Goal: Task Accomplishment & Management: Manage account settings

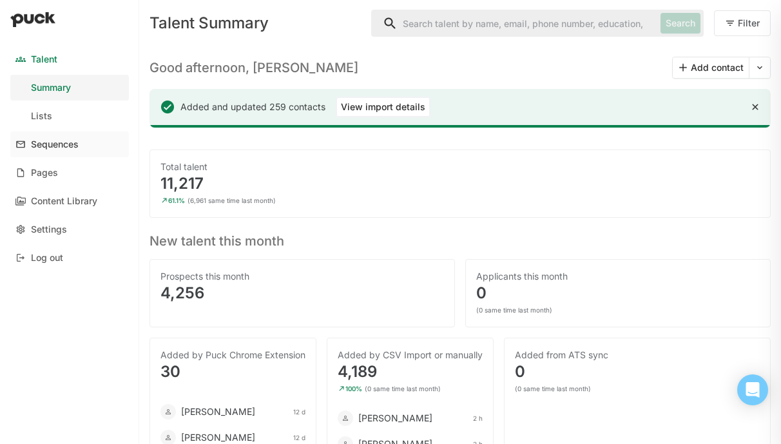
click at [48, 148] on div "Sequences" at bounding box center [55, 144] width 48 height 11
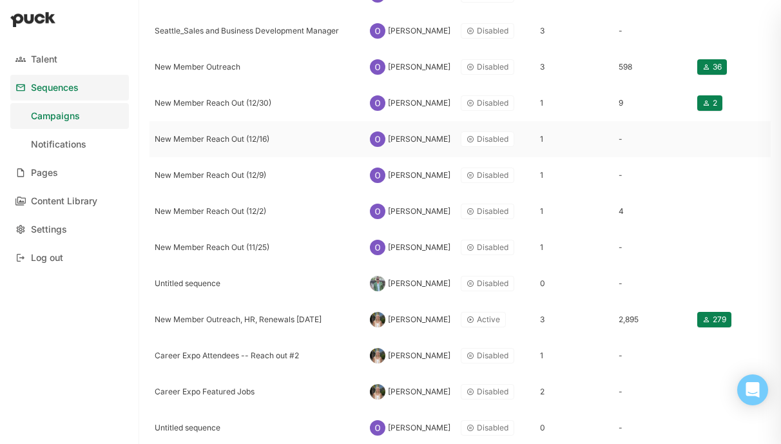
scroll to position [347, 0]
click at [256, 323] on div "New Member Outreach, HR, Renewals [DATE]" at bounding box center [257, 319] width 205 height 9
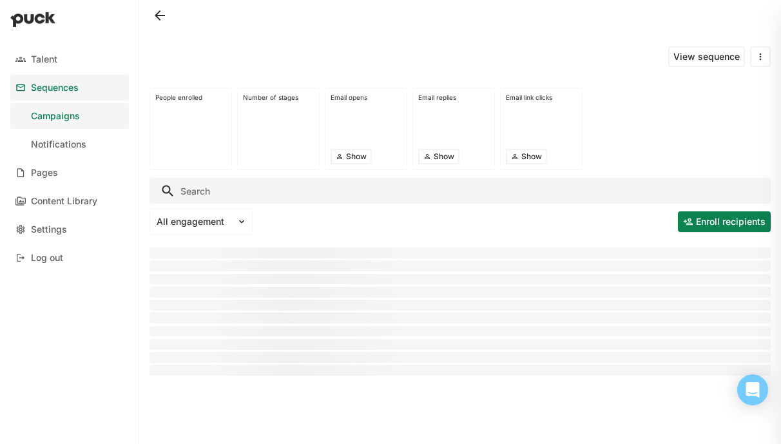
click at [756, 61] on button at bounding box center [760, 56] width 21 height 21
click at [730, 85] on div "Duplicate sequence" at bounding box center [718, 90] width 84 height 11
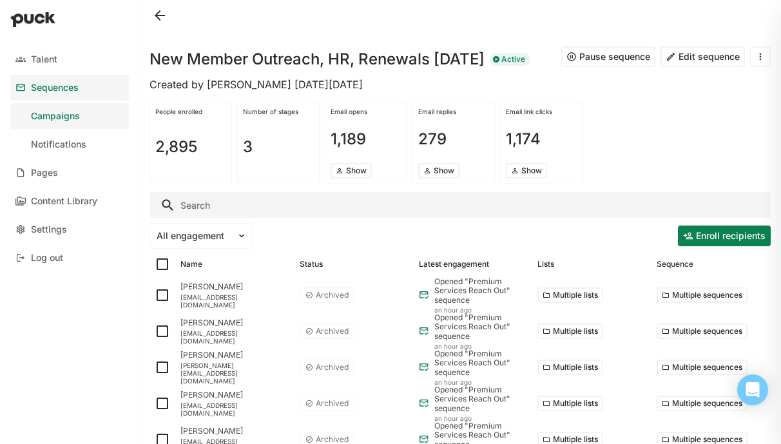
click at [158, 15] on button at bounding box center [160, 15] width 21 height 21
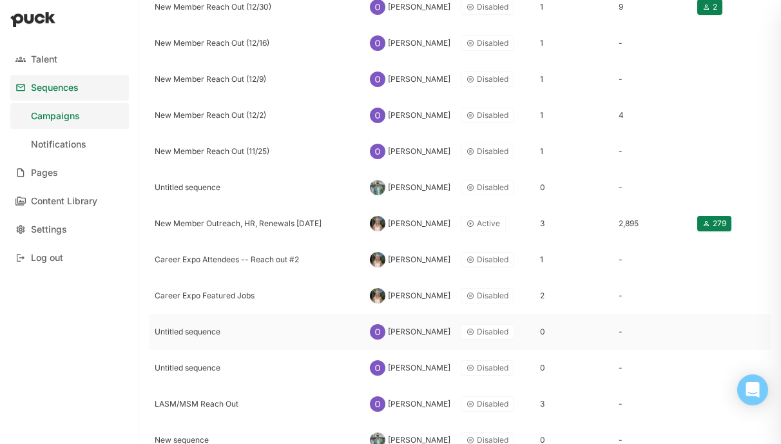
scroll to position [440, 0]
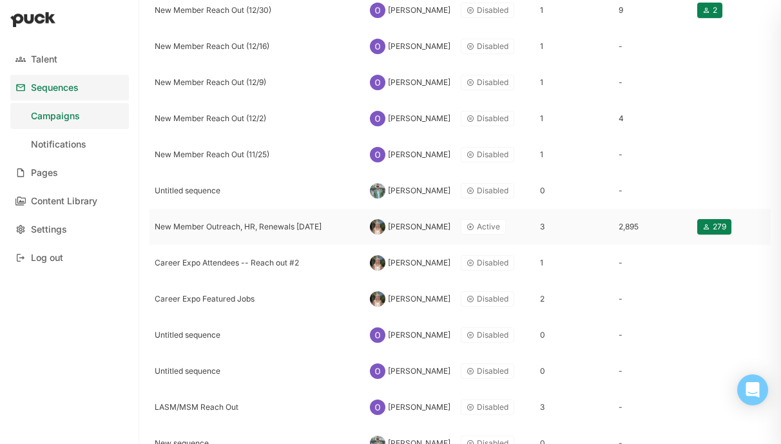
click at [246, 226] on div "New Member Outreach, HR, Renewals [DATE]" at bounding box center [257, 226] width 205 height 9
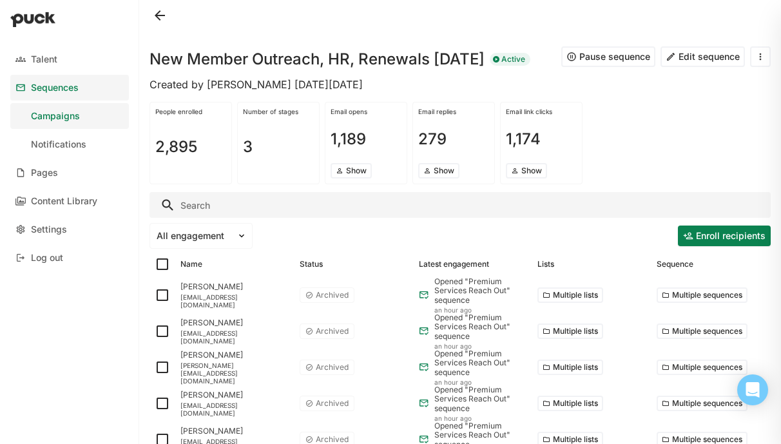
click at [765, 60] on button at bounding box center [760, 56] width 21 height 21
click at [699, 92] on div "Duplicate sequence" at bounding box center [718, 90] width 84 height 11
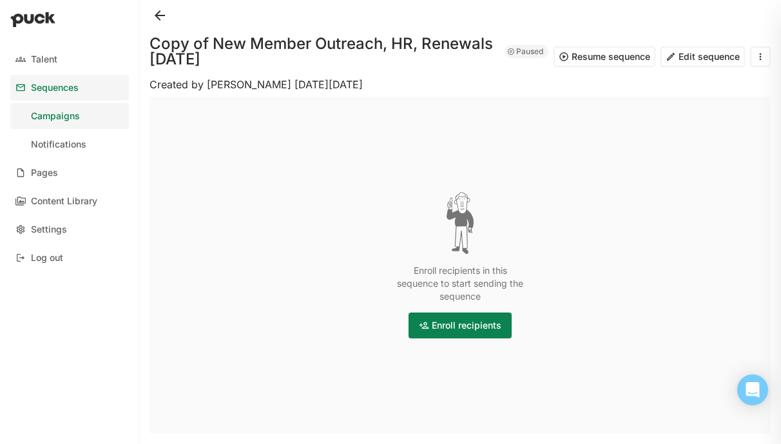
click at [708, 52] on button "Edit sequence" at bounding box center [703, 56] width 84 height 21
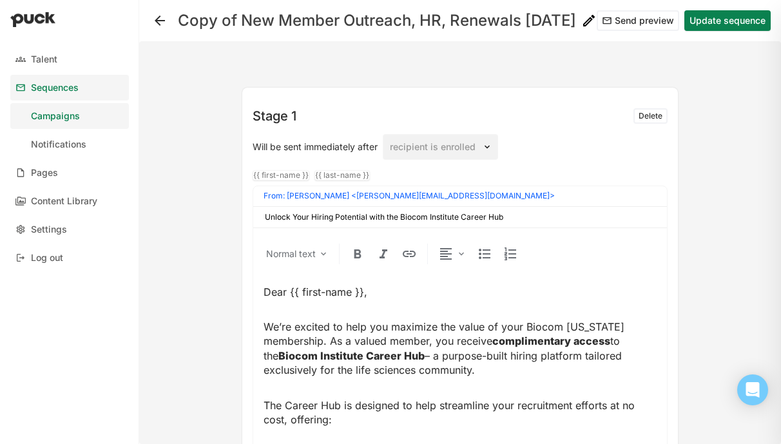
click at [583, 24] on img at bounding box center [588, 20] width 15 height 15
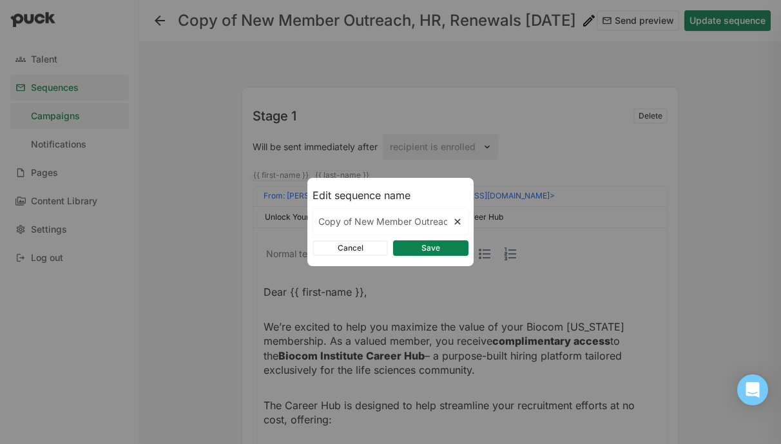
drag, startPoint x: 373, startPoint y: 221, endPoint x: 254, endPoint y: 220, distance: 119.2
click at [254, 220] on div "Edit sequence name Copy of New Member Outreach, HR, Renewals [DATE] Cancel Save" at bounding box center [390, 222] width 781 height 444
click at [405, 215] on input "Member Renewals [DATE]" at bounding box center [382, 222] width 139 height 26
click at [405, 222] on input "Member Renewals [DATE]" at bounding box center [382, 222] width 139 height 26
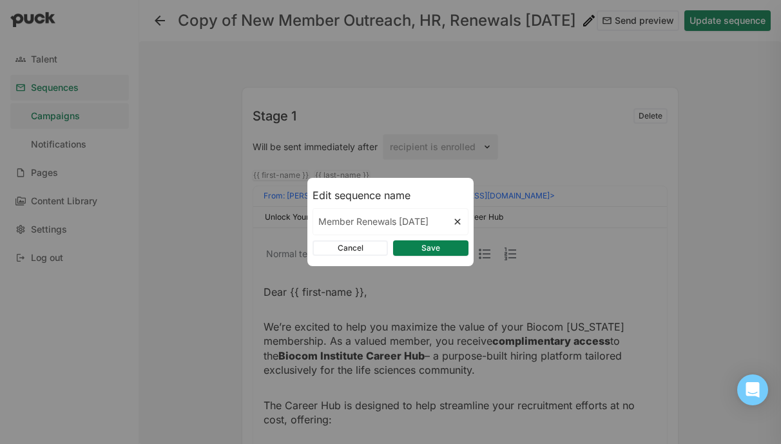
click at [405, 222] on input "Member Renewals [DATE]" at bounding box center [382, 222] width 139 height 26
type input "Member Renewals [DATE]"
click at [414, 248] on button "Save" at bounding box center [430, 247] width 75 height 15
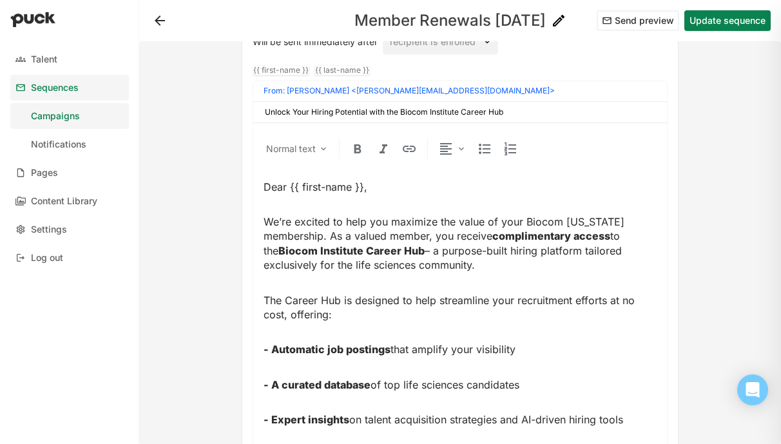
scroll to position [111, 0]
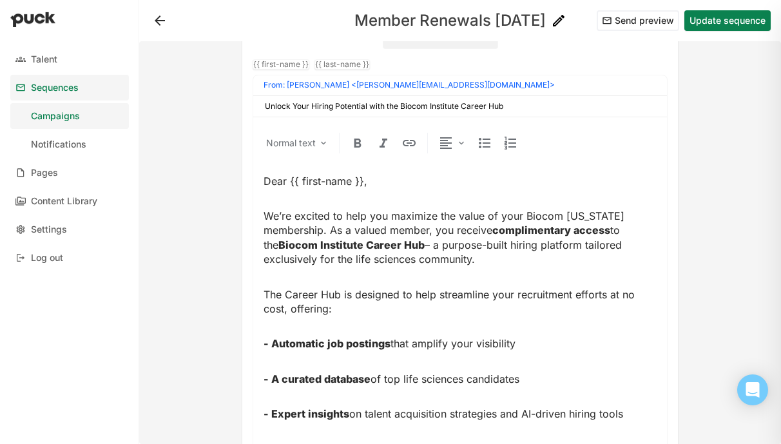
drag, startPoint x: 265, startPoint y: 342, endPoint x: 639, endPoint y: 412, distance: 380.3
click at [639, 412] on div "Dear {{ first-name }}, We’re excited to help you maximize the value of your Bio…" at bounding box center [460, 411] width 393 height 474
click at [483, 143] on img at bounding box center [484, 142] width 15 height 15
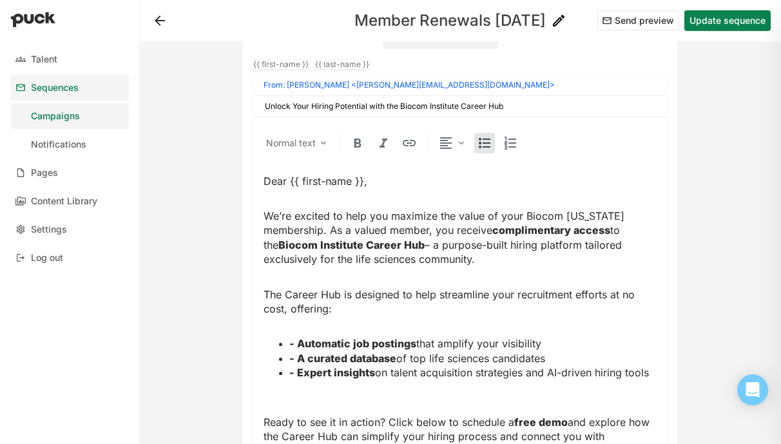
click at [298, 342] on strong "- Automatic job postings" at bounding box center [352, 343] width 127 height 13
click at [297, 360] on strong "- A curated database" at bounding box center [342, 358] width 107 height 13
click at [294, 370] on strong "- Expert insights" at bounding box center [332, 372] width 86 height 13
click at [275, 329] on div "Dear {{ first-name }}, We’re excited to help you maximize the value of your Bio…" at bounding box center [460, 390] width 393 height 433
click at [272, 406] on div "Dear {{ first-name }}, We’re excited to help you maximize the value of your Bio…" at bounding box center [460, 390] width 393 height 433
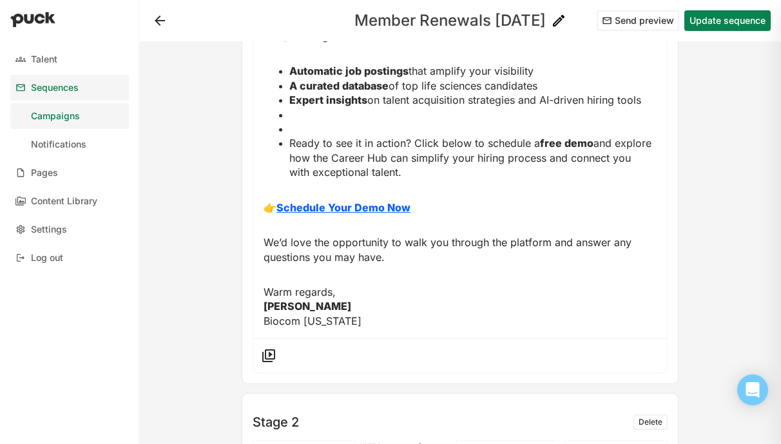
scroll to position [379, 0]
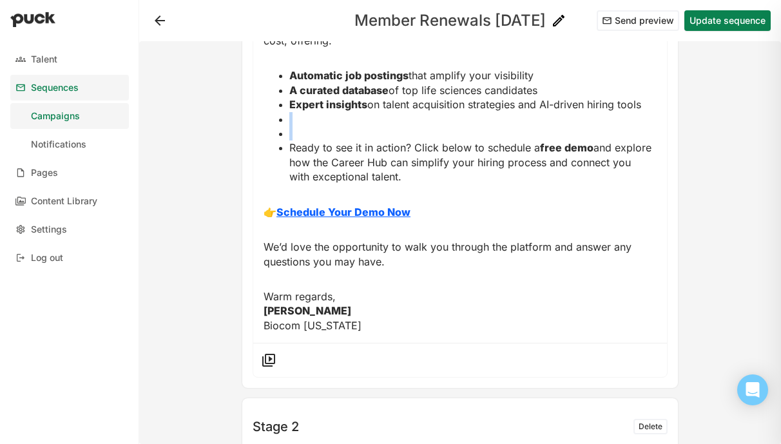
drag, startPoint x: 299, startPoint y: 128, endPoint x: 292, endPoint y: 118, distance: 12.5
click at [292, 118] on ul "Automatic job postings that amplify your visibility A curated database of top l…" at bounding box center [460, 125] width 393 height 115
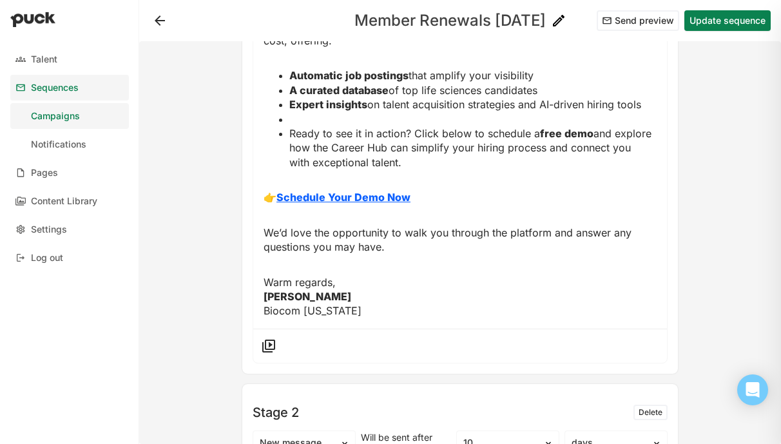
click at [299, 118] on p at bounding box center [472, 119] width 367 height 14
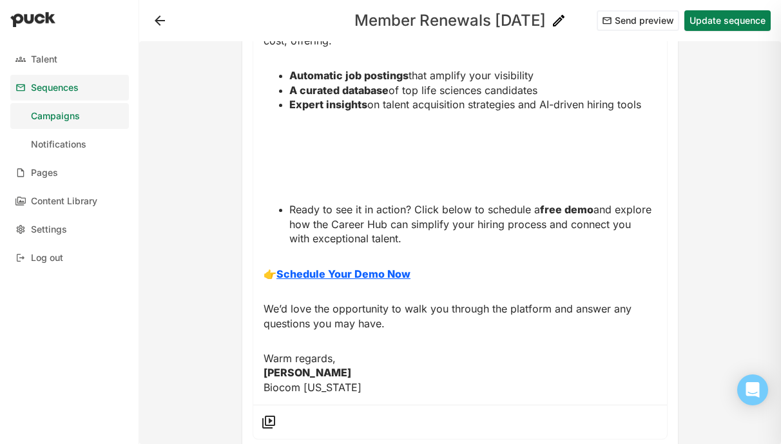
click at [288, 213] on ul "Ready to see it in action? Click below to schedule a free demo and explore how …" at bounding box center [460, 223] width 393 height 43
click at [285, 193] on div "Dear {{ first-name }}, We’re excited to help you maximize the value of your Bio…" at bounding box center [460, 150] width 393 height 489
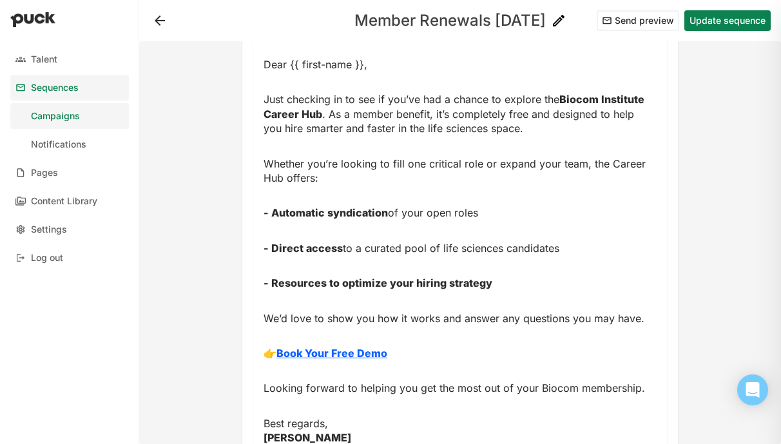
scroll to position [923, 0]
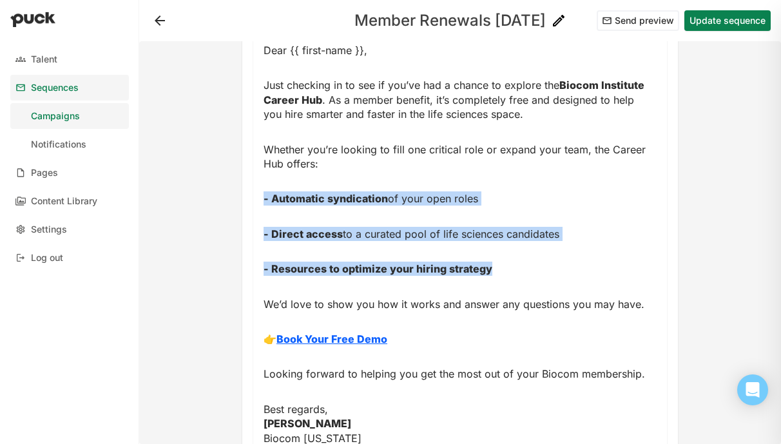
drag, startPoint x: 497, startPoint y: 267, endPoint x: 260, endPoint y: 199, distance: 246.0
click at [260, 199] on div "Normal text Dear {{ first-name }}, Just checking in to see if you’ve had a chan…" at bounding box center [460, 224] width 414 height 464
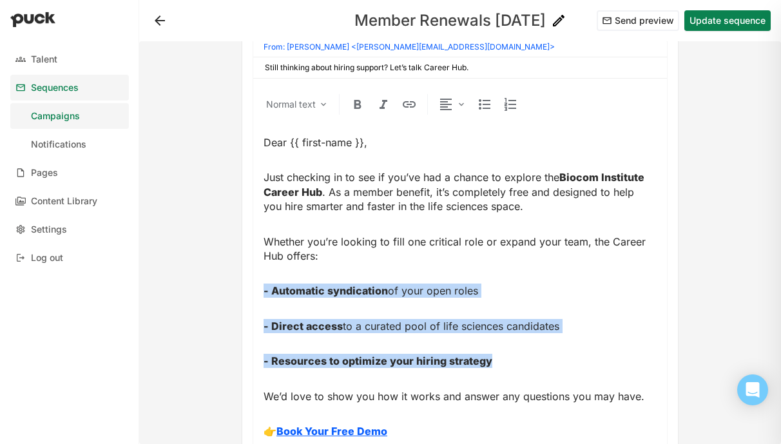
scroll to position [809, 0]
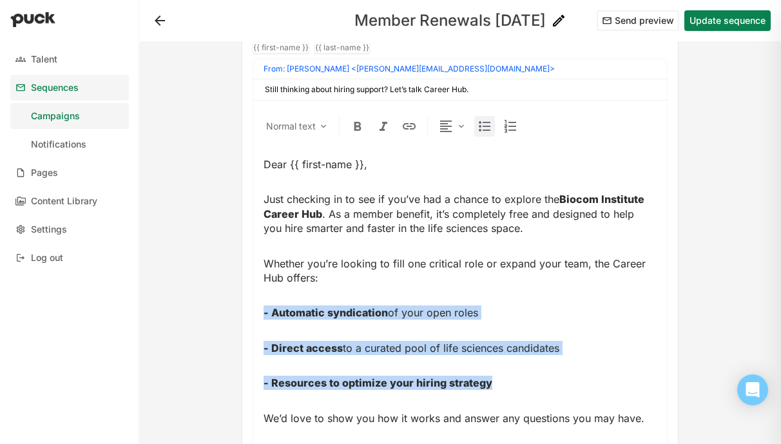
click at [481, 128] on img at bounding box center [484, 126] width 15 height 15
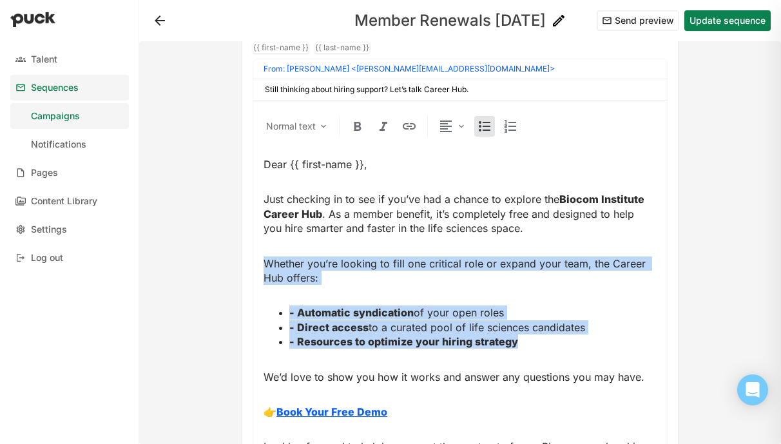
click at [299, 313] on strong "- Automatic syndication" at bounding box center [351, 312] width 124 height 13
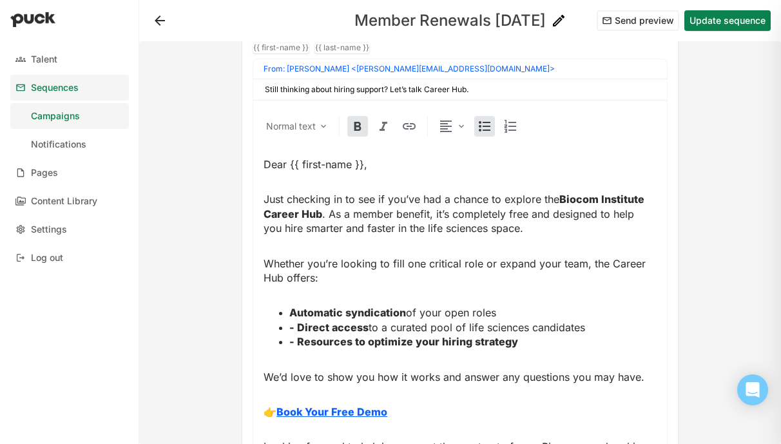
click at [296, 329] on strong "- Direct access" at bounding box center [328, 327] width 79 height 13
click at [300, 340] on strong "- Resources to optimize your hiring strategy" at bounding box center [403, 341] width 229 height 13
click at [296, 340] on strong "- Resources to optimize your hiring strategy" at bounding box center [403, 341] width 229 height 13
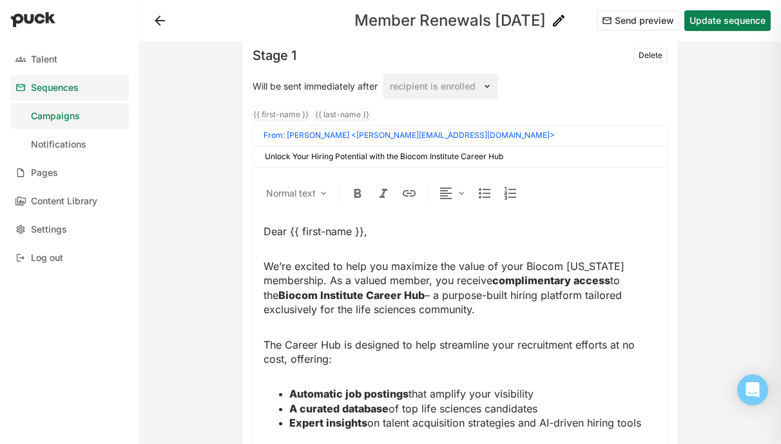
scroll to position [0, 0]
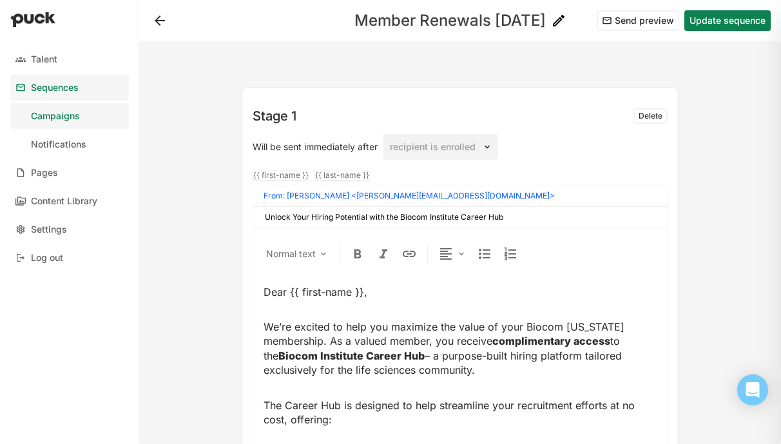
click at [724, 14] on button "Update sequence" at bounding box center [727, 20] width 86 height 21
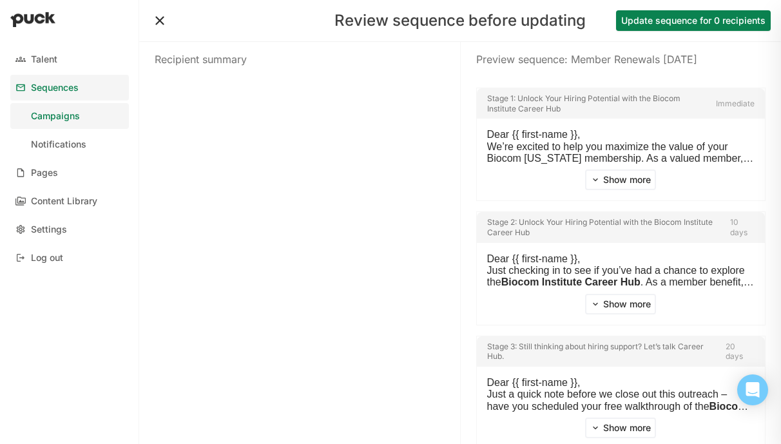
click at [666, 26] on button "Update sequence for 0 recipients" at bounding box center [693, 20] width 155 height 21
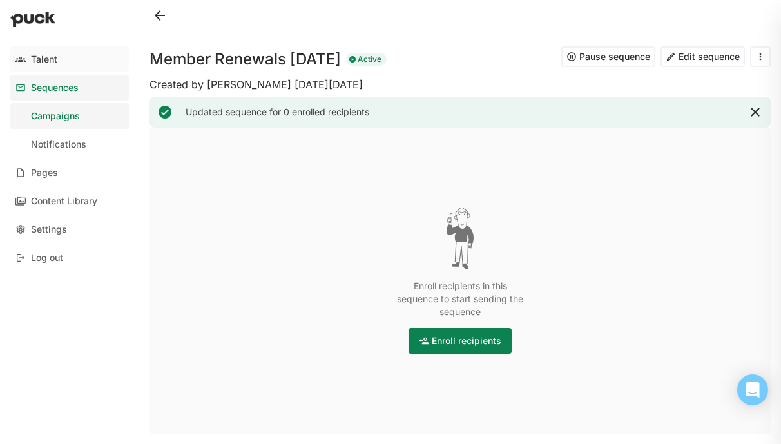
click at [57, 56] on div "Talent" at bounding box center [44, 59] width 26 height 11
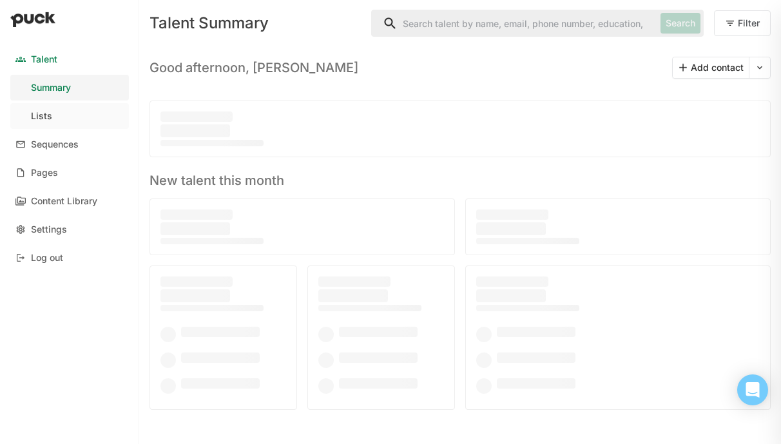
click at [73, 118] on link "Lists" at bounding box center [69, 116] width 119 height 26
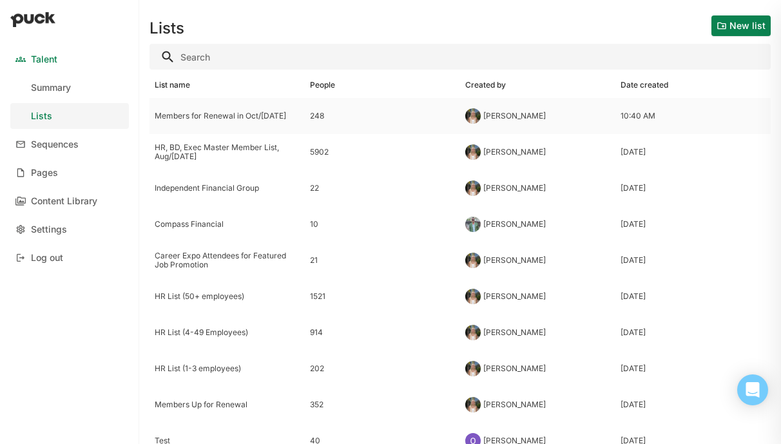
click at [240, 115] on div "Members for Renewal in Oct/[DATE]" at bounding box center [227, 115] width 145 height 9
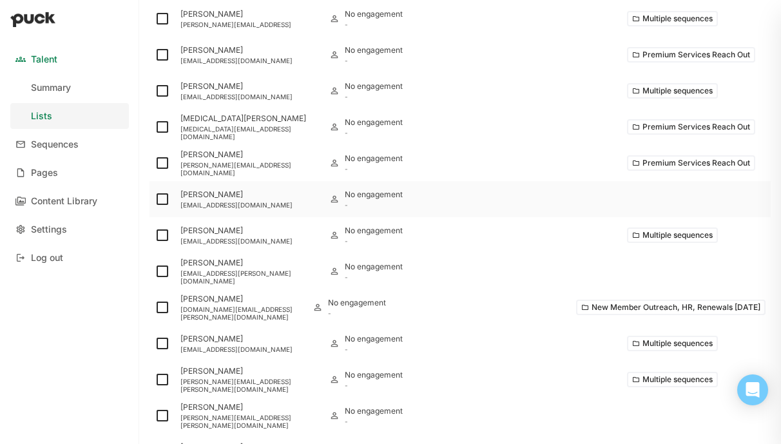
scroll to position [186, 0]
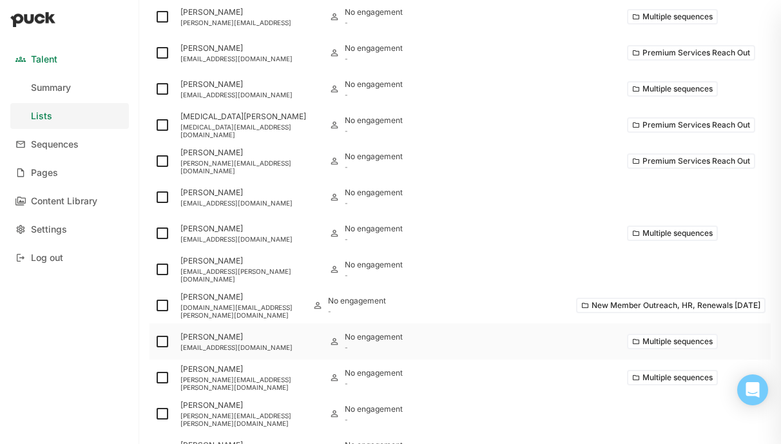
click at [659, 340] on button "Multiple sequences" at bounding box center [672, 341] width 91 height 15
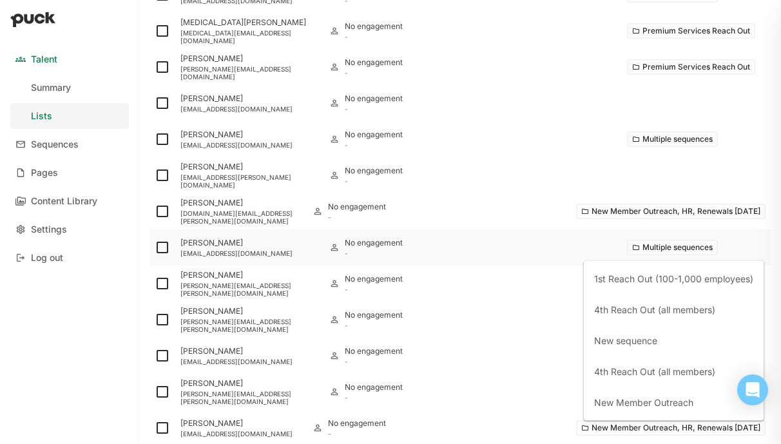
scroll to position [287, 0]
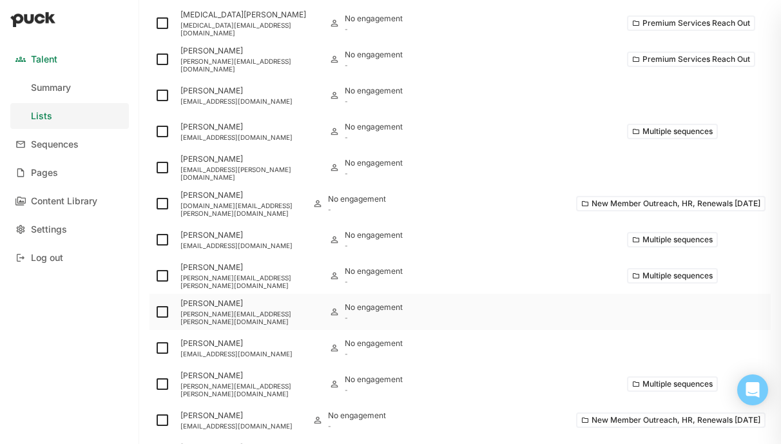
click at [539, 295] on div at bounding box center [547, 312] width 149 height 36
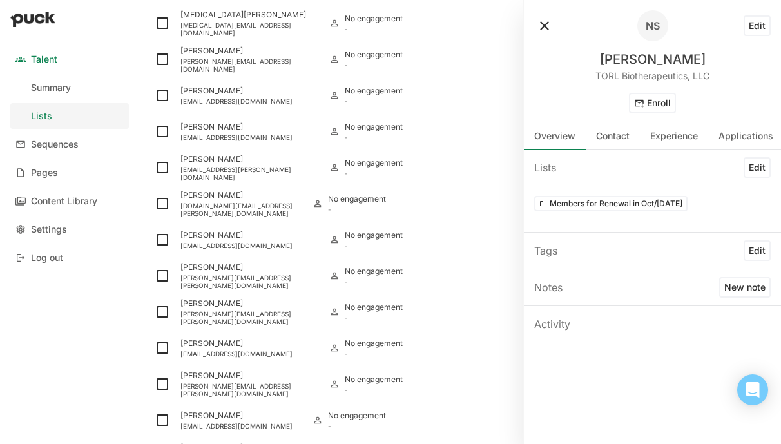
click at [545, 23] on button at bounding box center [544, 25] width 21 height 21
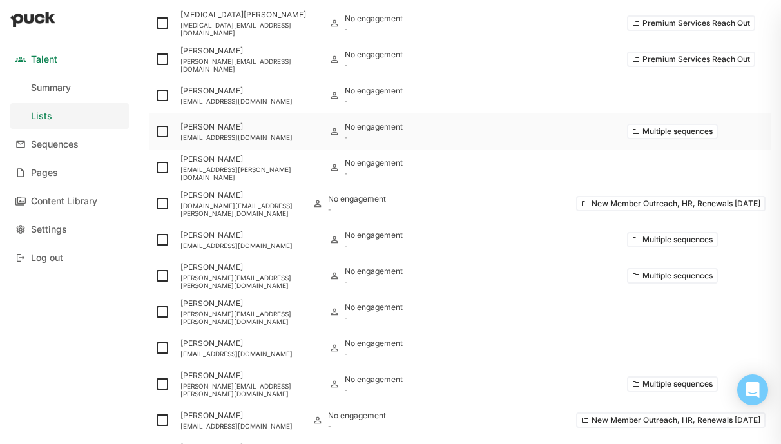
click at [665, 137] on button "Multiple sequences" at bounding box center [672, 131] width 91 height 15
click at [535, 100] on div at bounding box center [547, 95] width 149 height 36
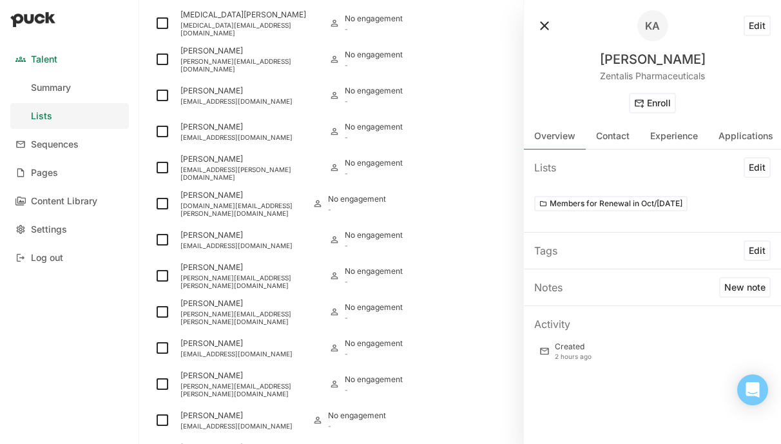
click at [543, 25] on button at bounding box center [544, 25] width 21 height 21
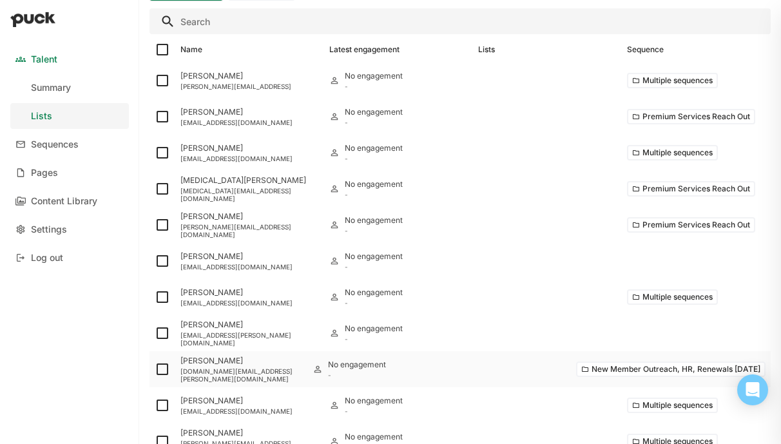
scroll to position [104, 0]
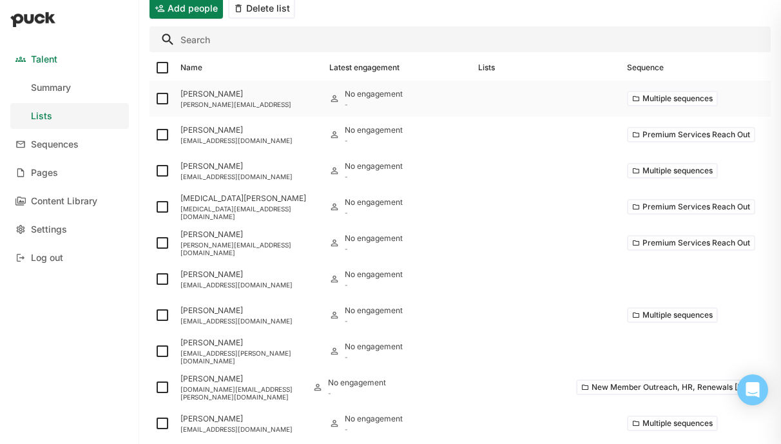
click at [661, 96] on button "Multiple sequences" at bounding box center [672, 98] width 91 height 15
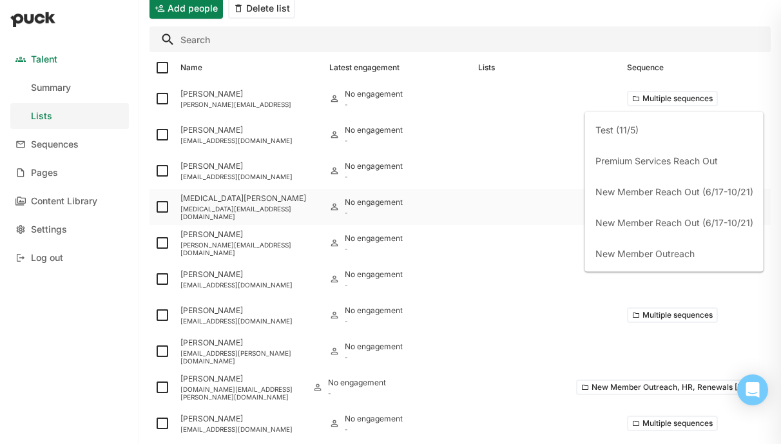
click at [549, 215] on div at bounding box center [547, 207] width 149 height 36
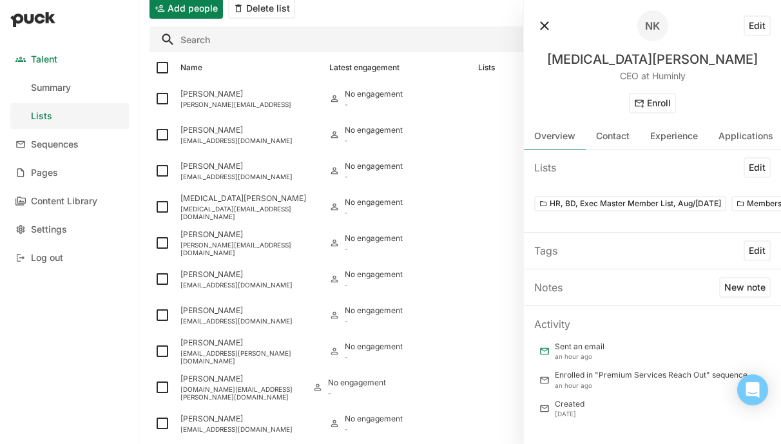
click at [537, 27] on button at bounding box center [544, 25] width 21 height 21
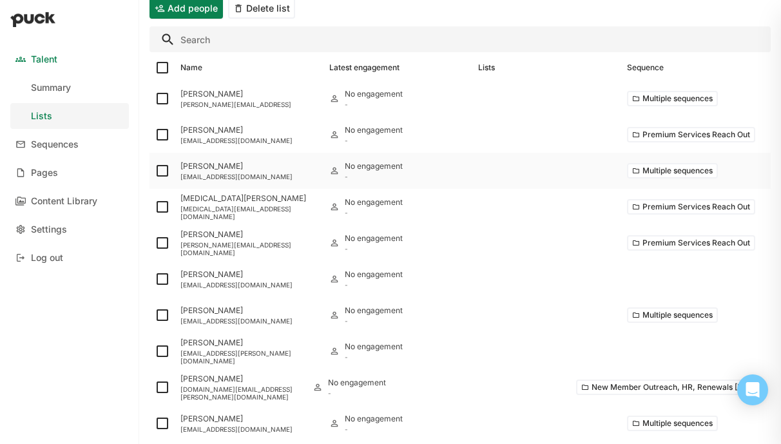
click at [643, 164] on button "Multiple sequences" at bounding box center [672, 170] width 91 height 15
click at [527, 289] on div at bounding box center [547, 279] width 149 height 36
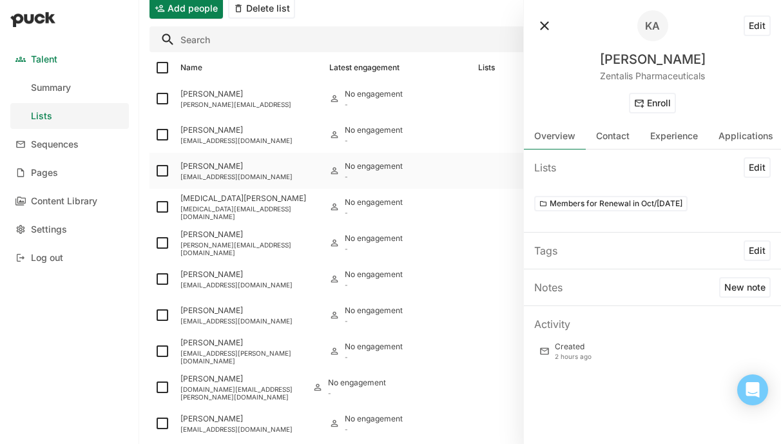
click at [555, 24] on div at bounding box center [585, 25] width 103 height 31
click at [539, 24] on button at bounding box center [544, 25] width 21 height 21
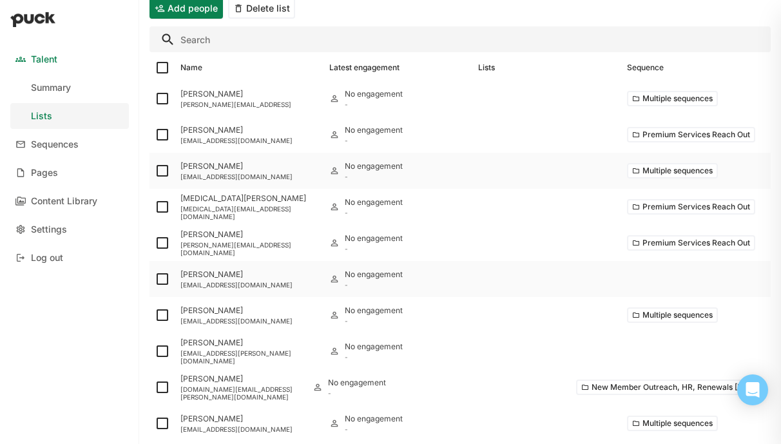
click at [159, 275] on img at bounding box center [162, 278] width 15 height 15
click at [155, 279] on input "checkbox" at bounding box center [154, 279] width 1 height 1
checkbox input "true"
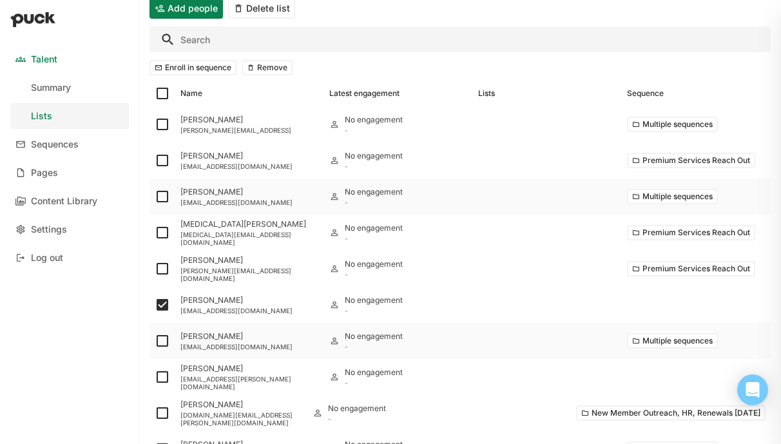
click at [158, 347] on img at bounding box center [162, 340] width 15 height 15
click at [155, 342] on input "checkbox" at bounding box center [154, 341] width 1 height 1
checkbox input "true"
click at [158, 382] on img at bounding box center [162, 376] width 15 height 15
click at [155, 378] on input "checkbox" at bounding box center [154, 377] width 1 height 1
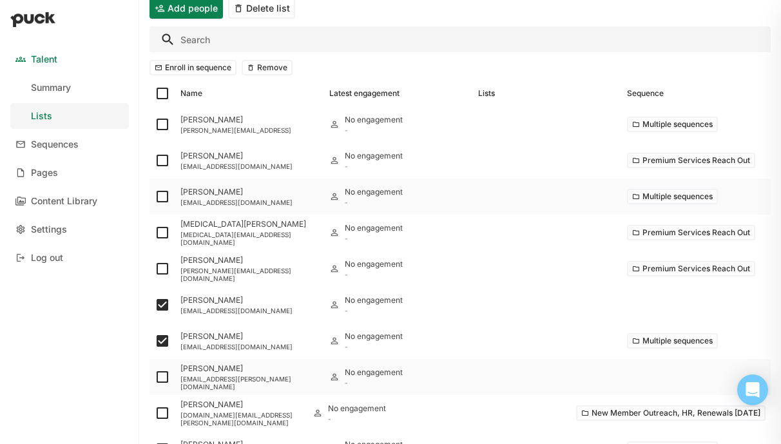
checkbox input "true"
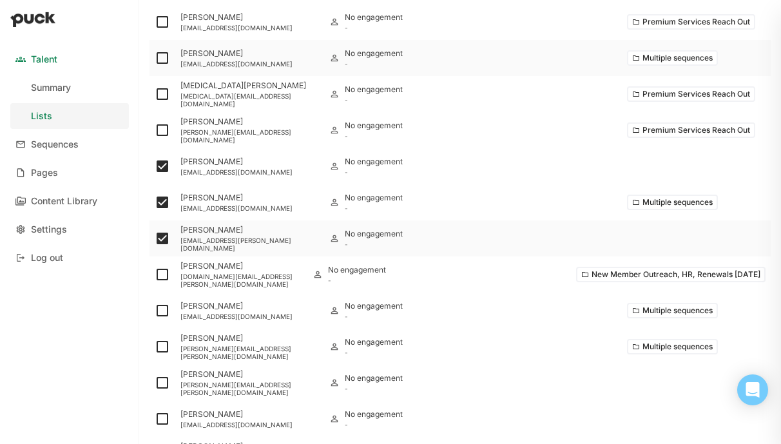
scroll to position [249, 0]
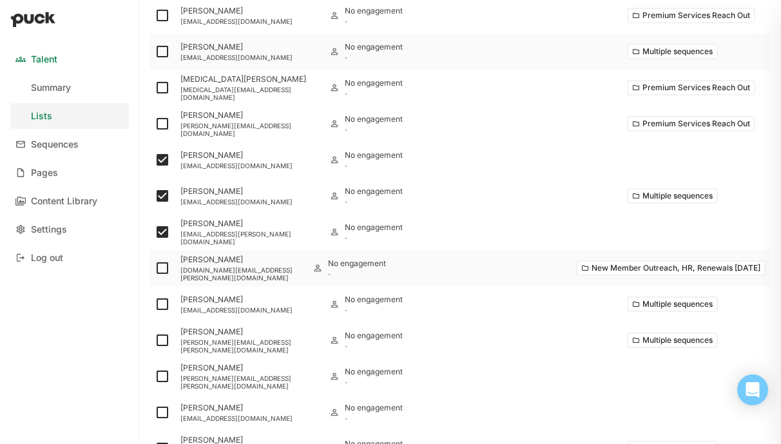
click at [159, 271] on img at bounding box center [162, 267] width 15 height 15
click at [155, 269] on input "checkbox" at bounding box center [154, 268] width 1 height 1
checkbox input "true"
click at [159, 301] on img at bounding box center [162, 303] width 15 height 15
click at [155, 304] on input "checkbox" at bounding box center [154, 304] width 1 height 1
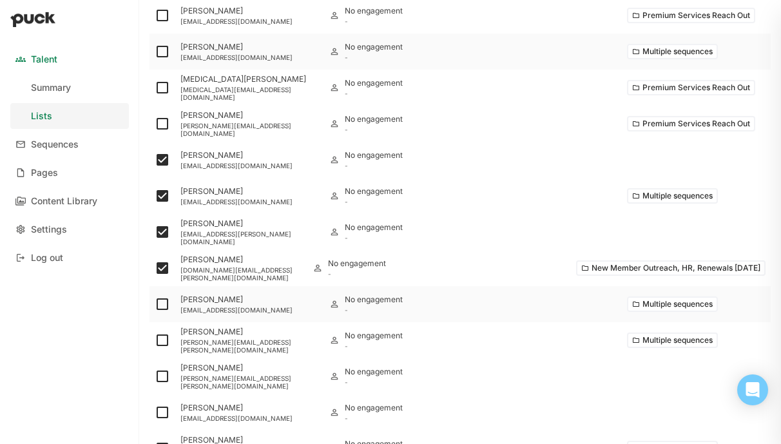
checkbox input "true"
click at [159, 338] on img at bounding box center [162, 340] width 15 height 15
click at [155, 340] on input "checkbox" at bounding box center [154, 340] width 1 height 1
checkbox input "true"
click at [681, 341] on button "Multiple sequences" at bounding box center [672, 340] width 91 height 15
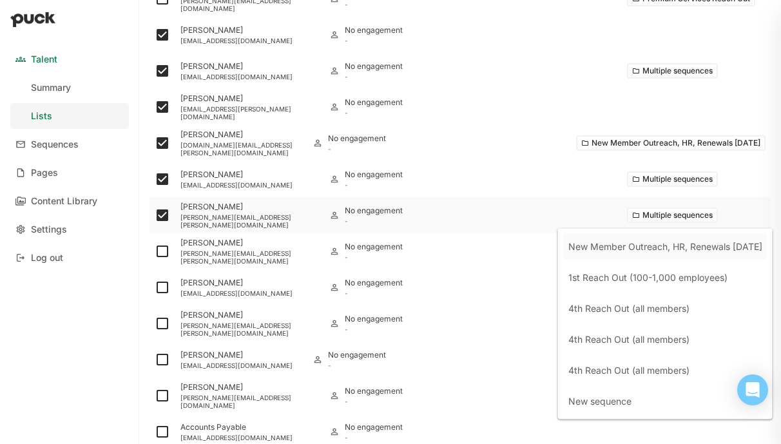
scroll to position [388, 0]
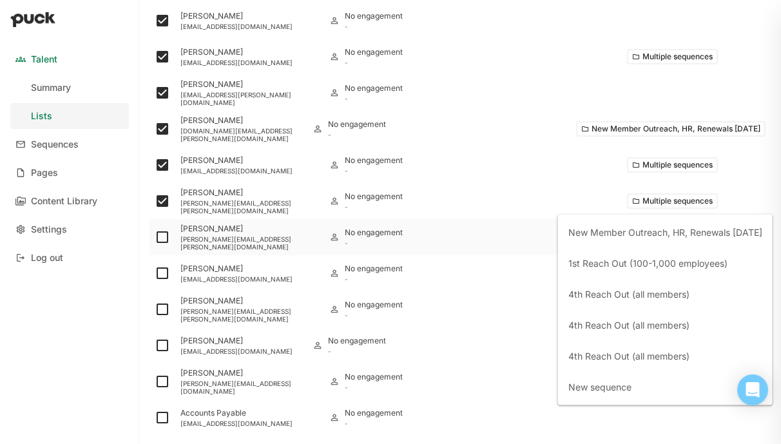
click at [159, 241] on img at bounding box center [162, 236] width 15 height 15
click at [155, 238] on input "checkbox" at bounding box center [154, 237] width 1 height 1
checkbox input "true"
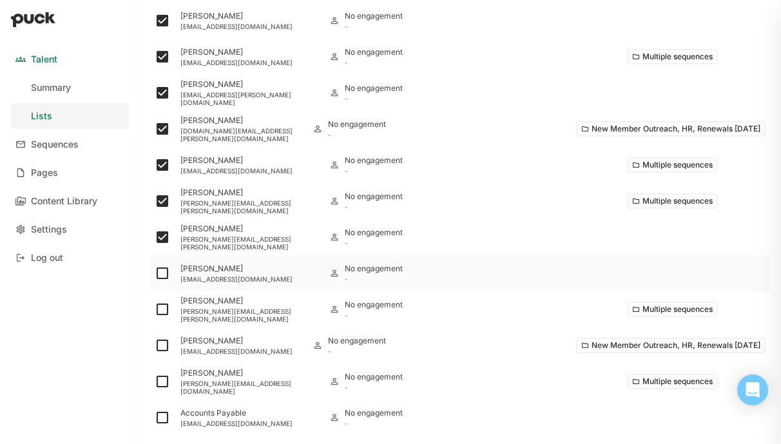
click at [159, 275] on img at bounding box center [162, 273] width 15 height 15
click at [155, 274] on input "checkbox" at bounding box center [154, 273] width 1 height 1
checkbox input "true"
click at [159, 311] on img at bounding box center [162, 309] width 15 height 15
click at [155, 310] on input "checkbox" at bounding box center [154, 309] width 1 height 1
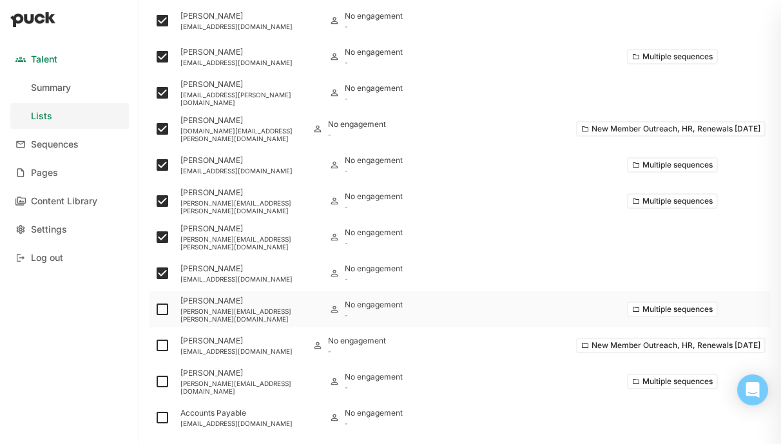
checkbox input "true"
click at [665, 310] on button "Multiple sequences" at bounding box center [672, 309] width 91 height 15
click at [156, 342] on img at bounding box center [162, 345] width 15 height 15
click at [155, 345] on input "checkbox" at bounding box center [154, 345] width 1 height 1
checkbox input "true"
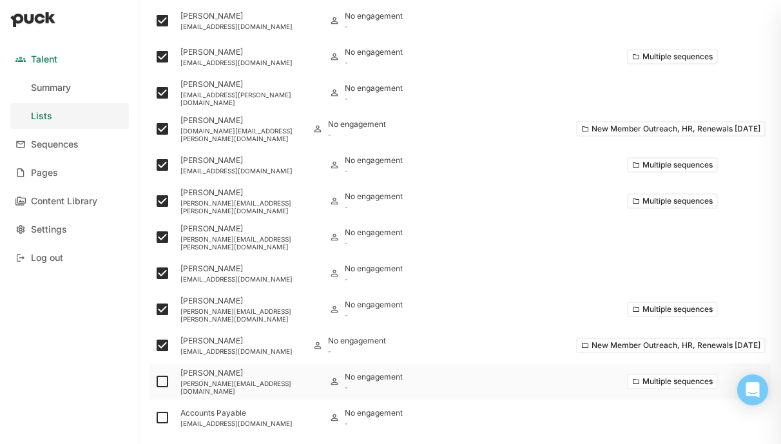
click at [159, 382] on img at bounding box center [162, 381] width 15 height 15
click at [155, 382] on input "checkbox" at bounding box center [154, 382] width 1 height 1
checkbox input "true"
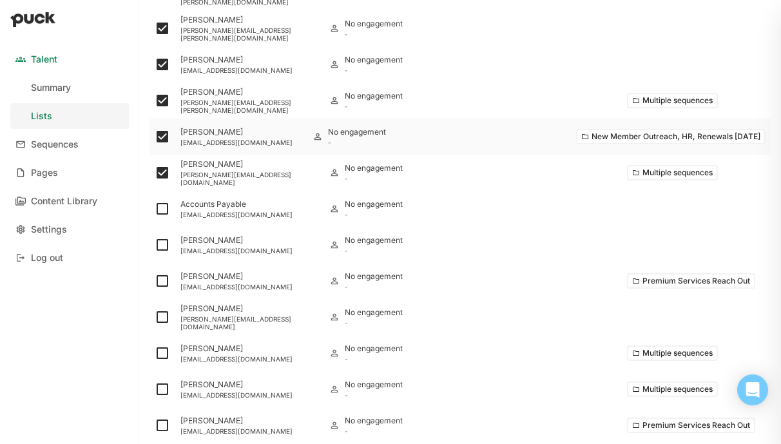
scroll to position [606, 0]
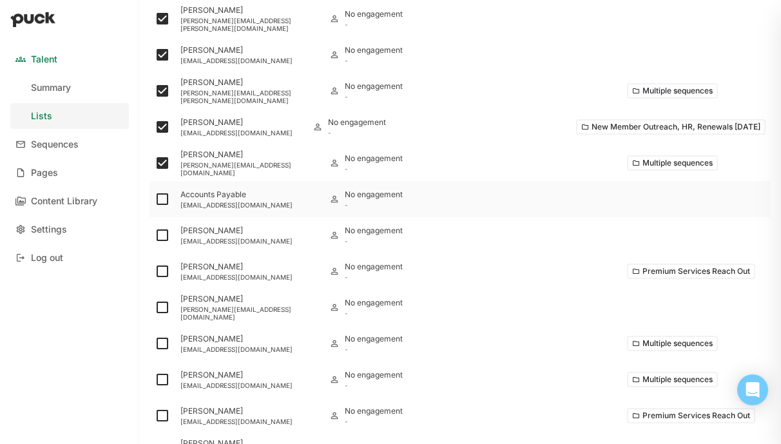
click at [161, 201] on img at bounding box center [162, 198] width 15 height 15
click at [155, 200] on input "checkbox" at bounding box center [154, 199] width 1 height 1
checkbox input "true"
click at [162, 235] on img at bounding box center [162, 234] width 15 height 15
click at [155, 235] on input "checkbox" at bounding box center [154, 235] width 1 height 1
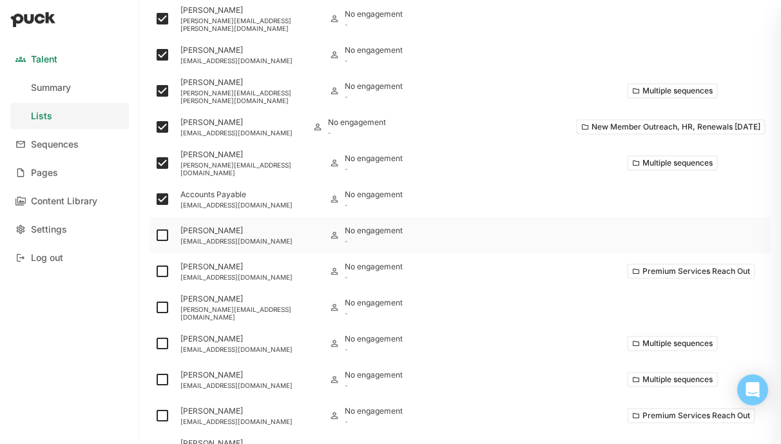
checkbox input "true"
click at [165, 199] on img at bounding box center [162, 198] width 15 height 15
click at [155, 199] on input "checkbox" at bounding box center [154, 199] width 1 height 1
checkbox input "false"
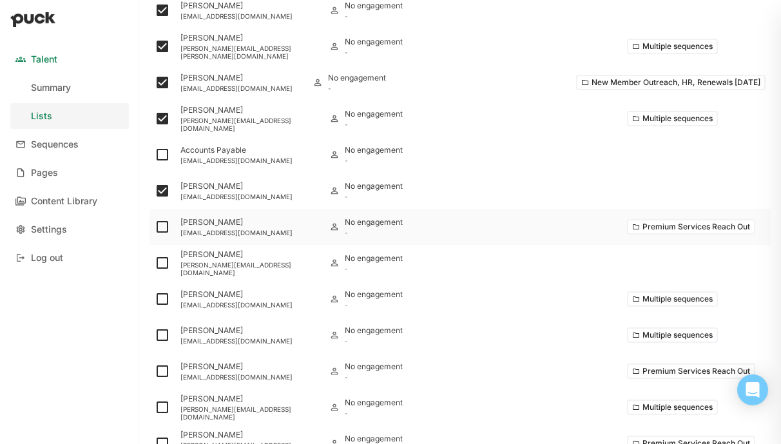
scroll to position [652, 0]
click at [160, 260] on img at bounding box center [162, 262] width 15 height 15
click at [155, 262] on input "checkbox" at bounding box center [154, 262] width 1 height 1
checkbox input "true"
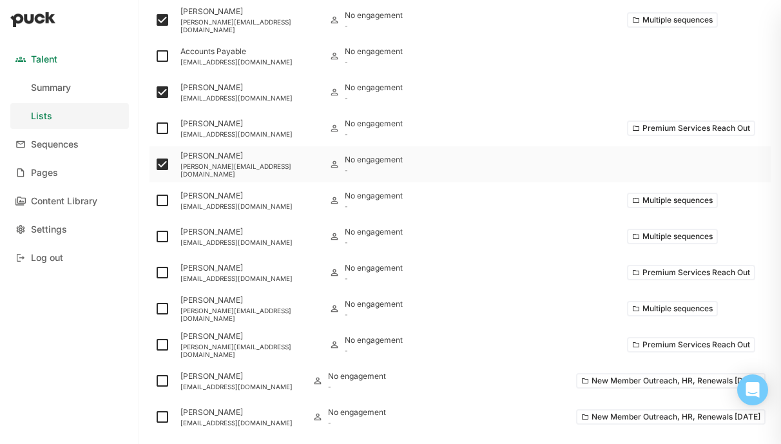
scroll to position [751, 0]
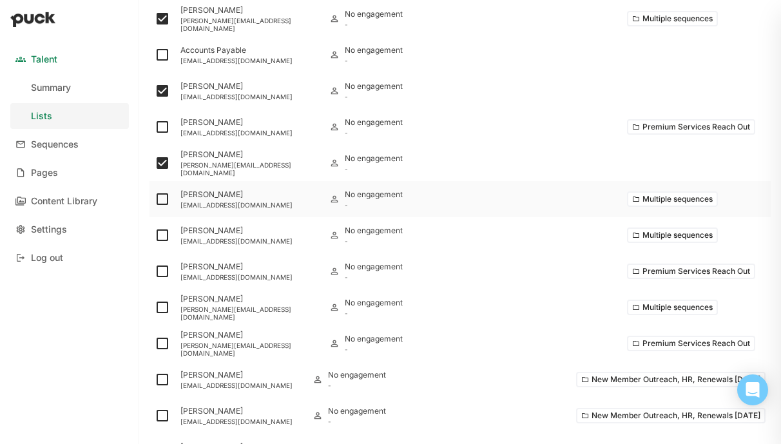
click at [640, 202] on button "Multiple sequences" at bounding box center [672, 198] width 91 height 15
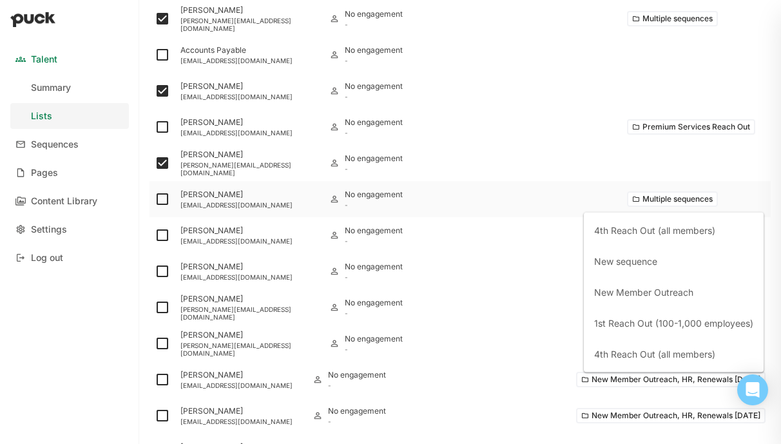
click at [160, 197] on img at bounding box center [162, 198] width 15 height 15
click at [155, 199] on input "checkbox" at bounding box center [154, 199] width 1 height 1
checkbox input "true"
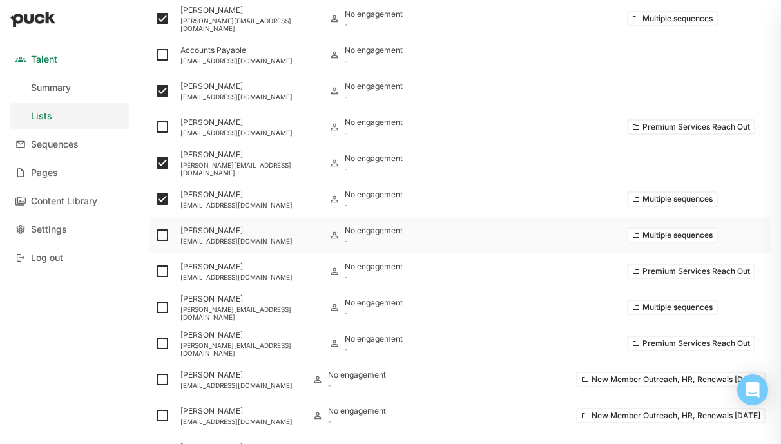
click at [652, 233] on button "Multiple sequences" at bounding box center [672, 234] width 91 height 15
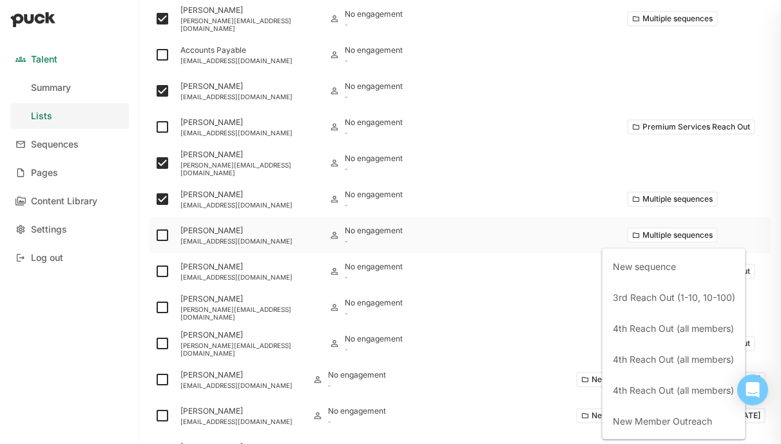
click at [160, 235] on img at bounding box center [162, 234] width 15 height 15
click at [155, 235] on input "checkbox" at bounding box center [154, 235] width 1 height 1
checkbox input "true"
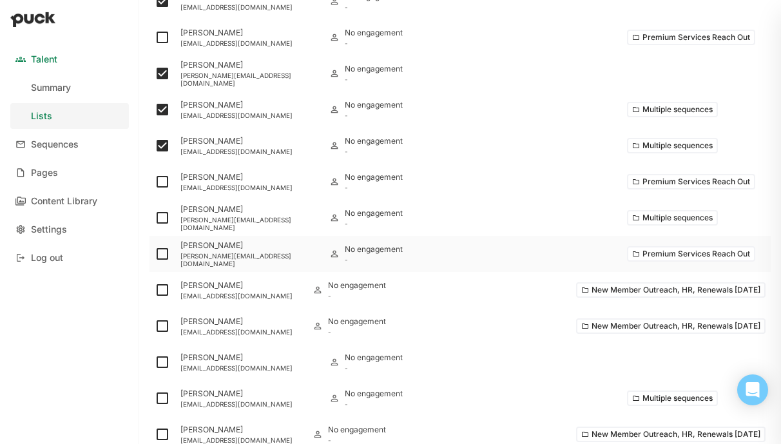
scroll to position [841, 0]
click at [648, 220] on button "Multiple sequences" at bounding box center [672, 216] width 91 height 15
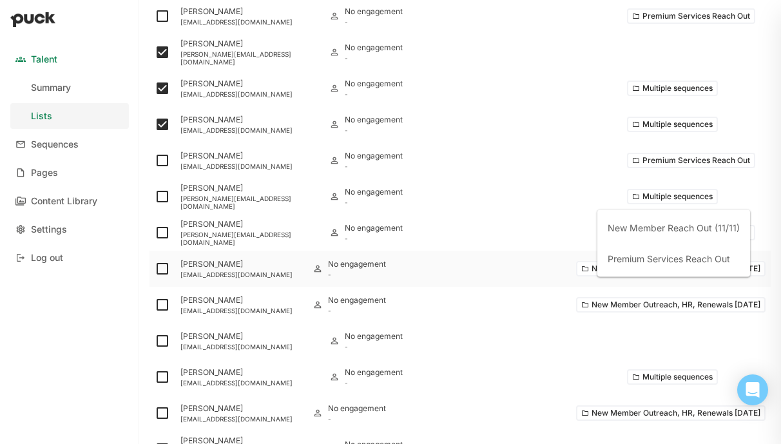
scroll to position [863, 0]
click at [166, 267] on img at bounding box center [162, 267] width 15 height 15
click at [155, 267] on input "checkbox" at bounding box center [154, 267] width 1 height 1
checkbox input "true"
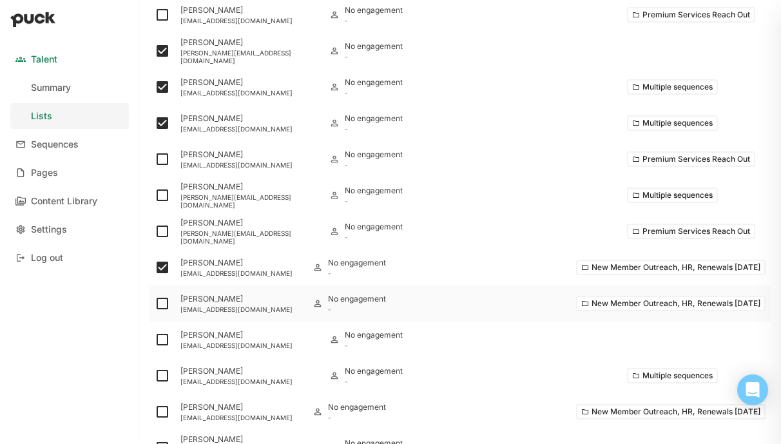
click at [161, 304] on img at bounding box center [162, 303] width 15 height 15
click at [155, 304] on input "checkbox" at bounding box center [154, 304] width 1 height 1
checkbox input "true"
click at [161, 344] on img at bounding box center [162, 339] width 15 height 15
click at [155, 340] on input "checkbox" at bounding box center [154, 340] width 1 height 1
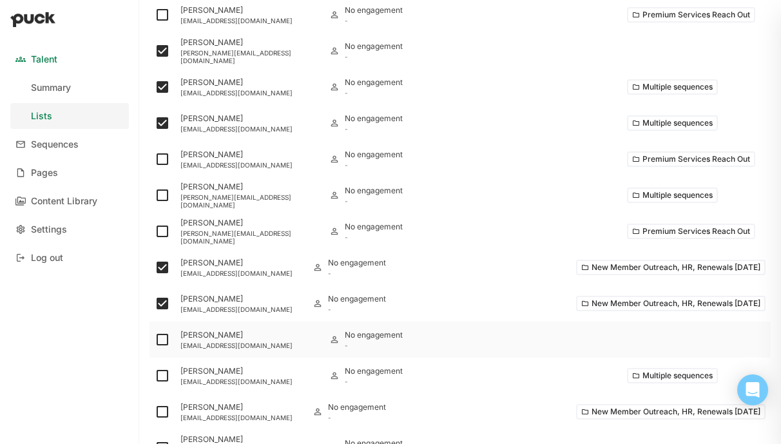
checkbox input "true"
click at [159, 380] on img at bounding box center [162, 375] width 15 height 15
click at [155, 376] on input "checkbox" at bounding box center [154, 376] width 1 height 1
checkbox input "true"
click at [666, 377] on button "Multiple sequences" at bounding box center [672, 375] width 91 height 15
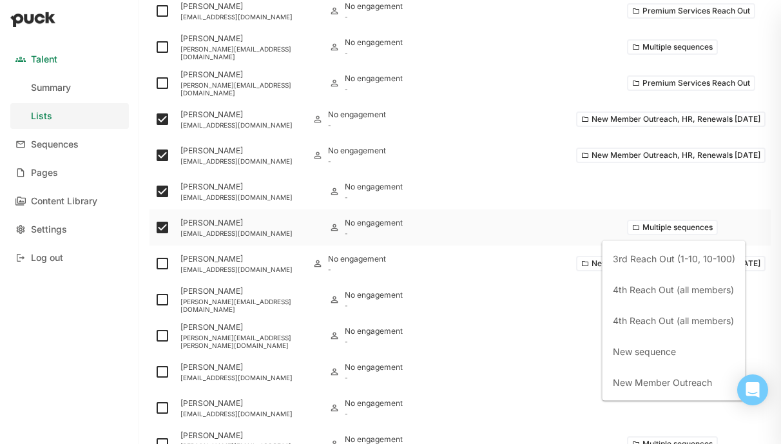
scroll to position [1018, 0]
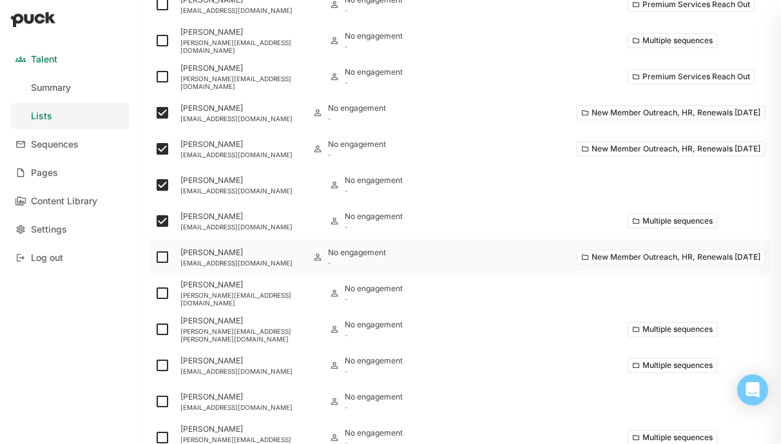
click at [158, 256] on img at bounding box center [162, 256] width 15 height 15
click at [155, 257] on input "checkbox" at bounding box center [154, 257] width 1 height 1
checkbox input "true"
click at [160, 292] on img at bounding box center [162, 293] width 15 height 15
click at [155, 293] on input "checkbox" at bounding box center [154, 293] width 1 height 1
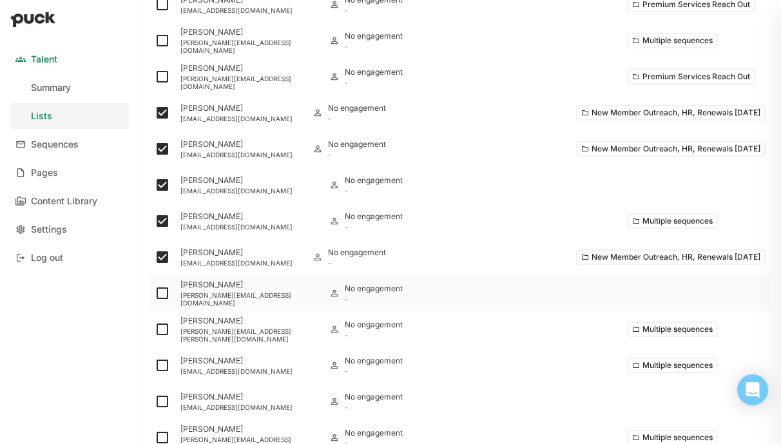
checkbox input "true"
click at [157, 325] on img at bounding box center [162, 329] width 15 height 15
click at [155, 329] on input "checkbox" at bounding box center [154, 329] width 1 height 1
checkbox input "true"
click at [161, 363] on img at bounding box center [162, 365] width 15 height 15
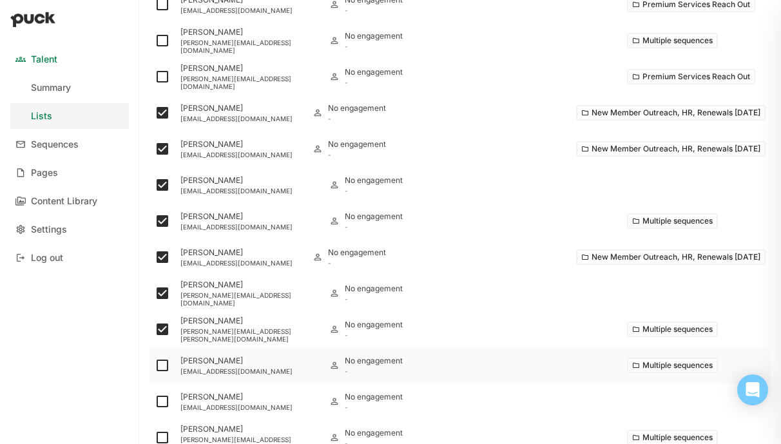
click at [155, 365] on input "checkbox" at bounding box center [154, 365] width 1 height 1
checkbox input "true"
click at [161, 399] on img at bounding box center [162, 401] width 15 height 15
click at [155, 402] on input "checkbox" at bounding box center [154, 402] width 1 height 1
checkbox input "true"
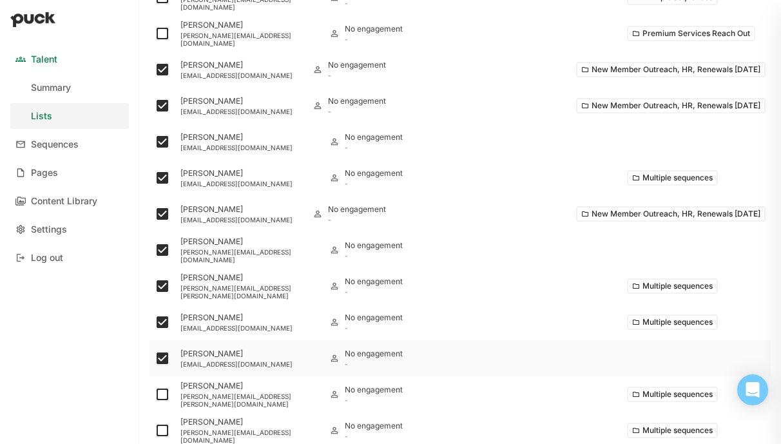
scroll to position [1090, 0]
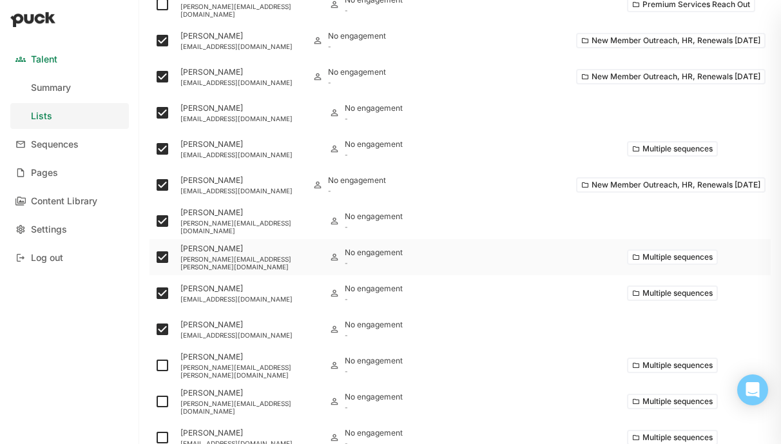
click at [646, 255] on button "Multiple sequences" at bounding box center [672, 256] width 91 height 15
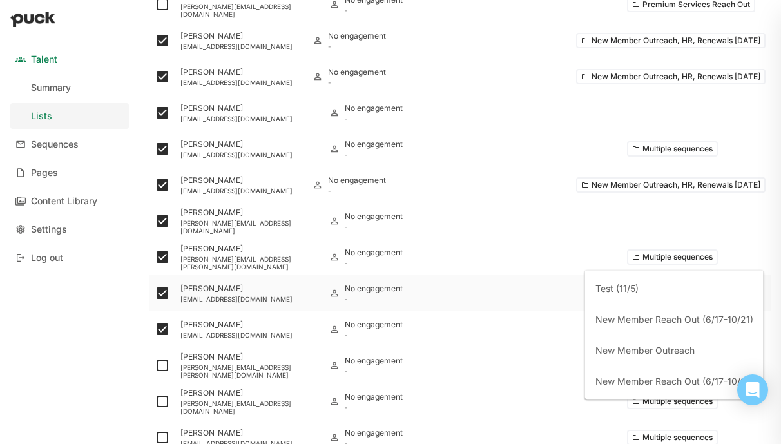
click at [570, 293] on div at bounding box center [547, 293] width 149 height 36
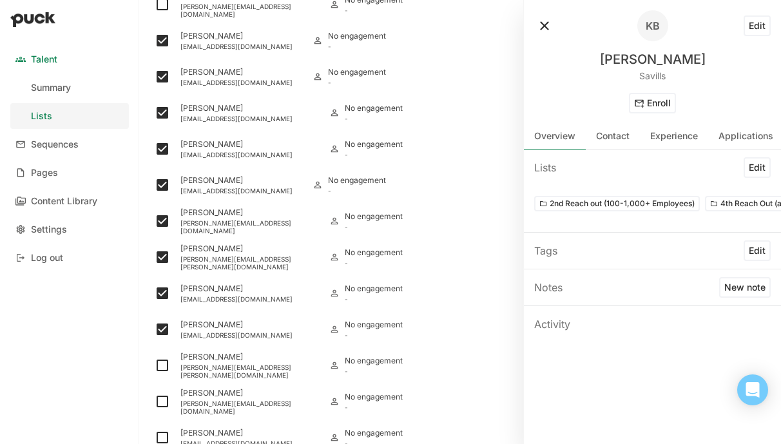
click at [544, 24] on button at bounding box center [544, 25] width 21 height 21
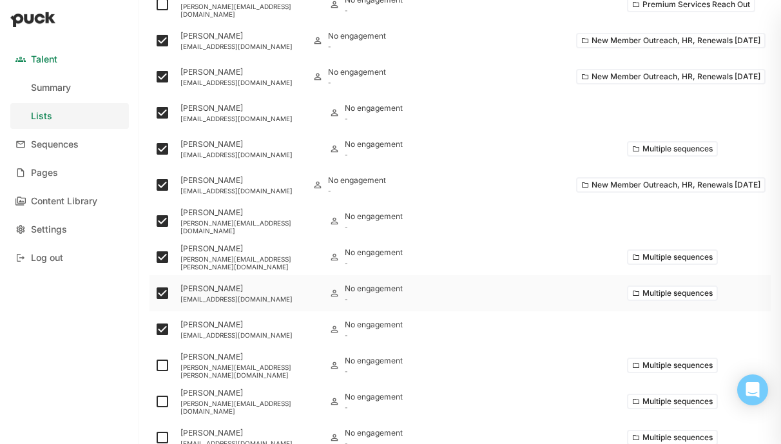
click at [671, 291] on button "Multiple sequences" at bounding box center [672, 293] width 91 height 15
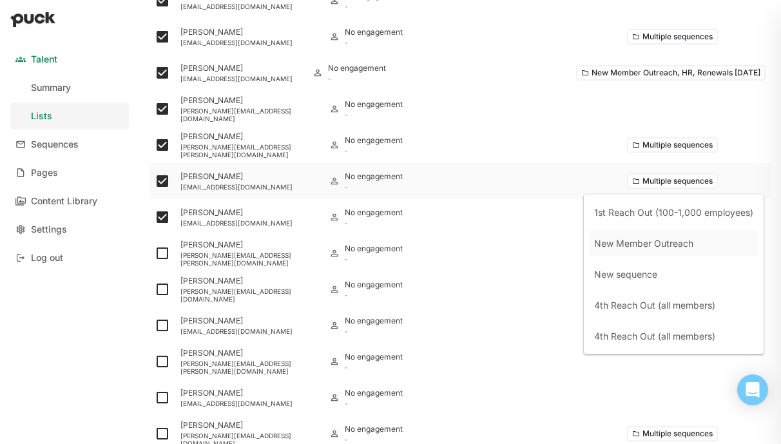
scroll to position [1203, 0]
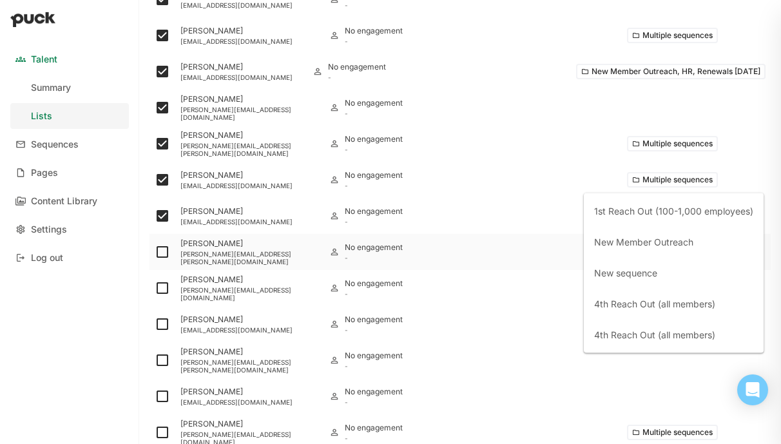
click at [158, 257] on img at bounding box center [162, 251] width 15 height 15
click at [155, 253] on input "checkbox" at bounding box center [154, 252] width 1 height 1
checkbox input "true"
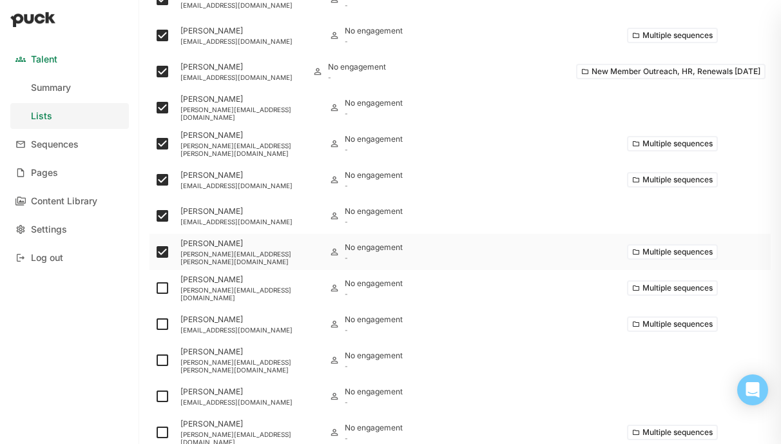
click at [646, 251] on button "Multiple sequences" at bounding box center [672, 251] width 91 height 15
click at [162, 293] on img at bounding box center [162, 287] width 15 height 15
click at [155, 289] on input "checkbox" at bounding box center [154, 288] width 1 height 1
click at [641, 291] on button "Multiple sequences" at bounding box center [672, 287] width 91 height 15
click at [159, 287] on img at bounding box center [162, 287] width 15 height 15
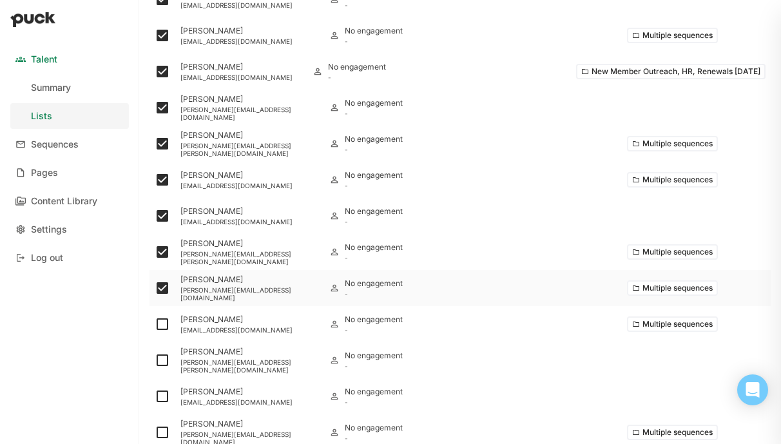
click at [155, 288] on input "checkbox" at bounding box center [154, 288] width 1 height 1
checkbox input "false"
click at [160, 322] on img at bounding box center [162, 323] width 15 height 15
click at [155, 324] on input "checkbox" at bounding box center [154, 324] width 1 height 1
checkbox input "true"
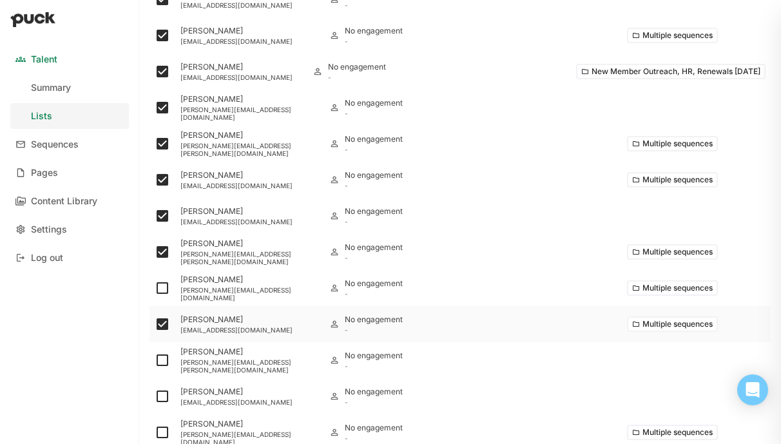
click at [700, 325] on button "Multiple sequences" at bounding box center [672, 323] width 91 height 15
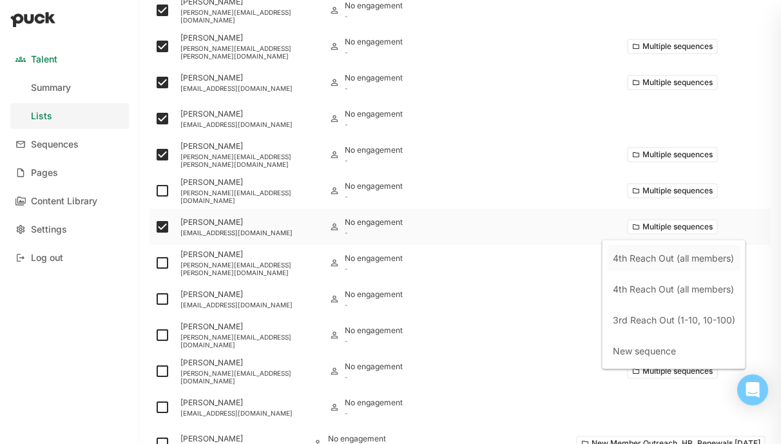
scroll to position [1301, 0]
click at [159, 262] on img at bounding box center [162, 262] width 15 height 15
click at [155, 262] on input "checkbox" at bounding box center [154, 262] width 1 height 1
checkbox input "true"
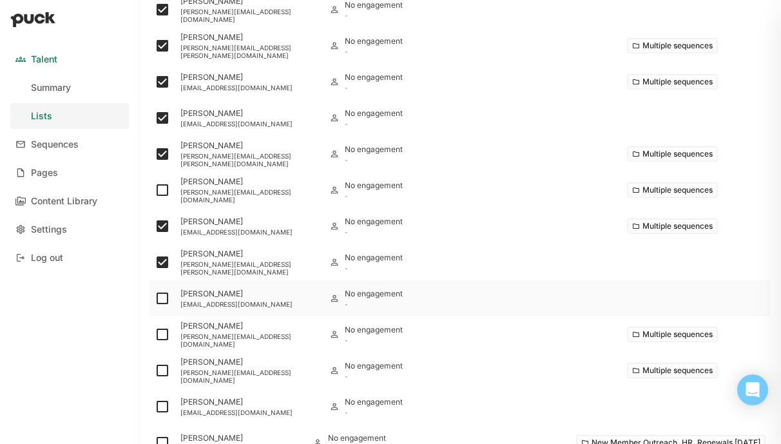
click at [160, 299] on img at bounding box center [162, 298] width 15 height 15
click at [155, 299] on input "checkbox" at bounding box center [154, 298] width 1 height 1
checkbox input "true"
click at [160, 336] on img at bounding box center [162, 334] width 15 height 15
click at [155, 335] on input "checkbox" at bounding box center [154, 334] width 1 height 1
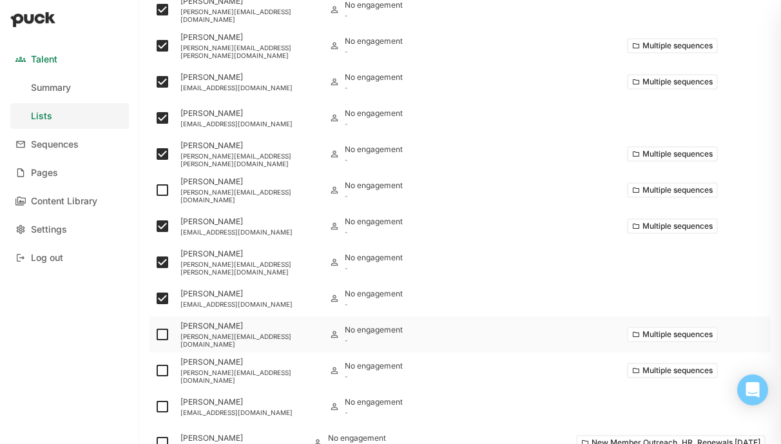
checkbox input "true"
click at [666, 338] on button "Multiple sequences" at bounding box center [672, 334] width 91 height 15
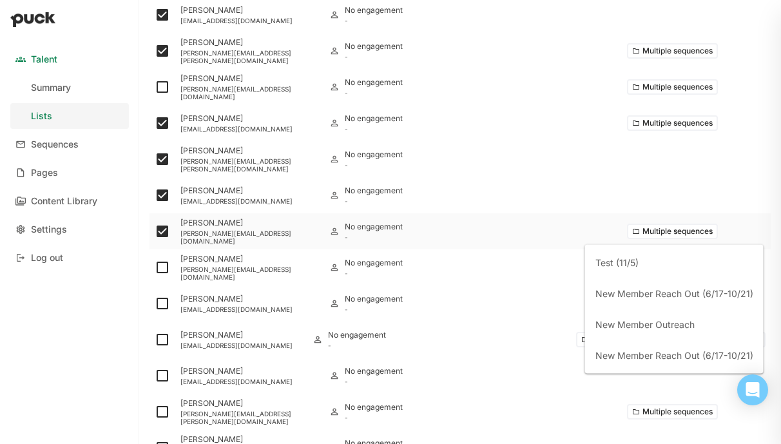
scroll to position [1413, 0]
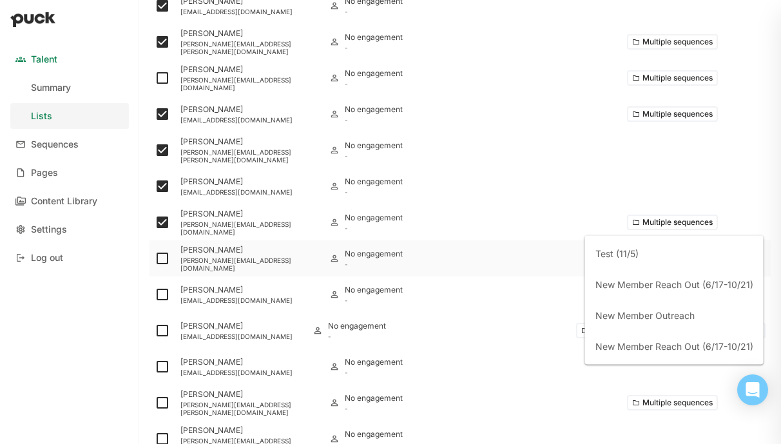
click at [157, 257] on img at bounding box center [162, 258] width 15 height 15
click at [155, 258] on input "checkbox" at bounding box center [154, 258] width 1 height 1
checkbox input "true"
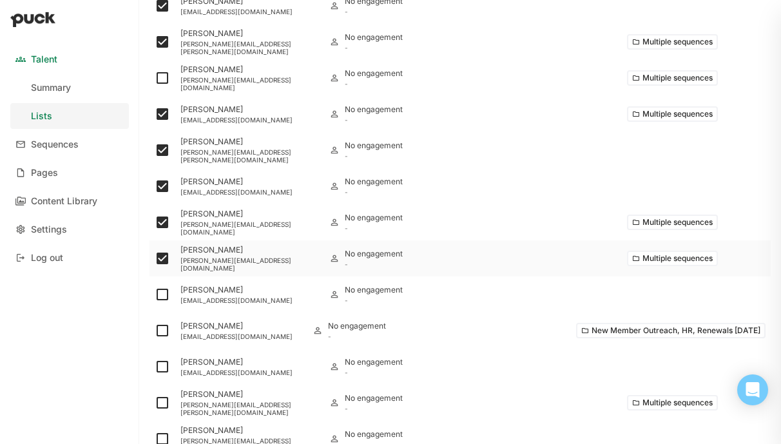
click at [697, 263] on button "Multiple sequences" at bounding box center [672, 258] width 91 height 15
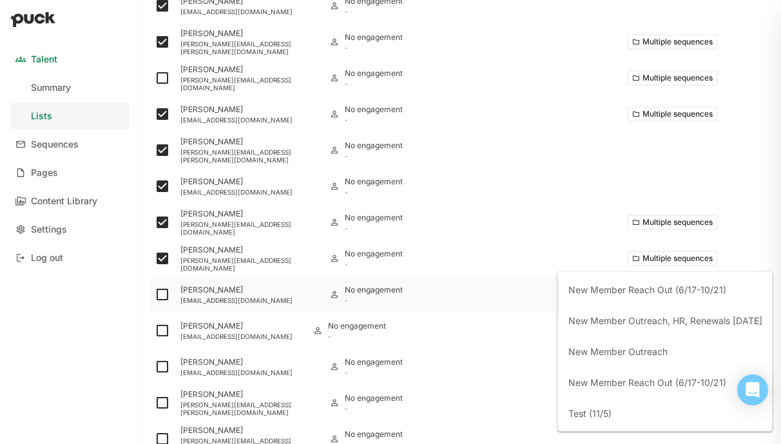
click at [160, 294] on img at bounding box center [162, 294] width 15 height 15
click at [155, 295] on input "checkbox" at bounding box center [154, 295] width 1 height 1
checkbox input "true"
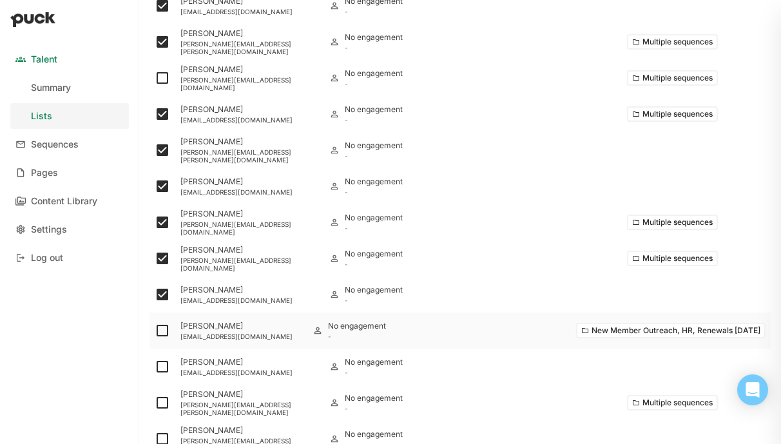
click at [157, 327] on img at bounding box center [162, 330] width 15 height 15
click at [155, 331] on input "checkbox" at bounding box center [154, 331] width 1 height 1
checkbox input "true"
click at [167, 369] on img at bounding box center [162, 366] width 15 height 15
click at [155, 367] on input "checkbox" at bounding box center [154, 367] width 1 height 1
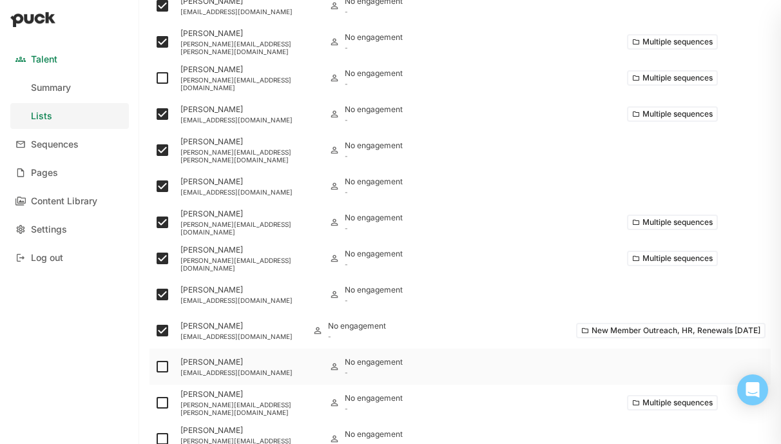
checkbox input "true"
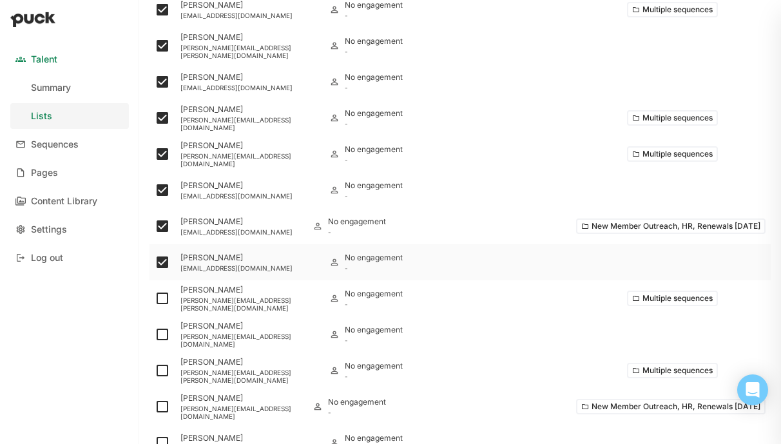
scroll to position [1524, 0]
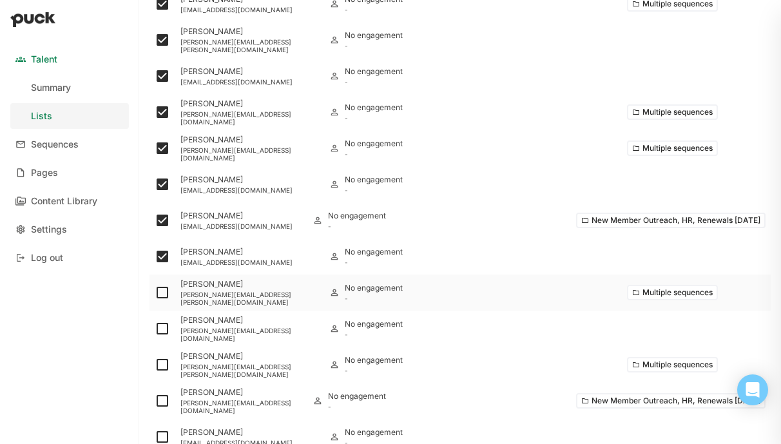
click at [164, 293] on img at bounding box center [162, 292] width 15 height 15
click at [155, 293] on input "checkbox" at bounding box center [154, 293] width 1 height 1
checkbox input "true"
click at [162, 328] on img at bounding box center [162, 328] width 15 height 15
click at [155, 329] on input "checkbox" at bounding box center [154, 329] width 1 height 1
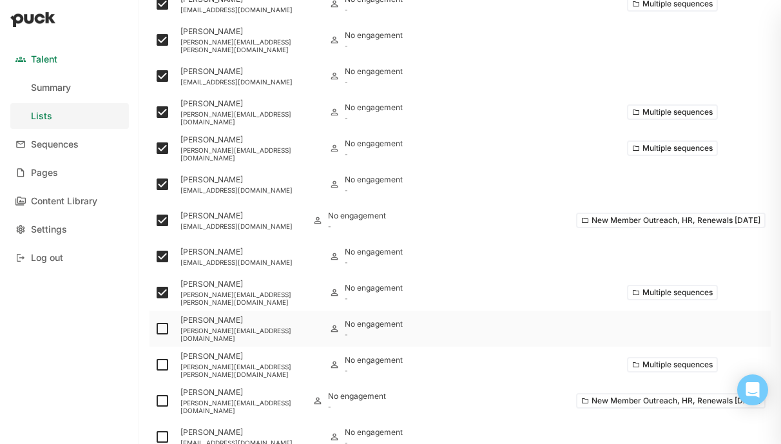
checkbox input "true"
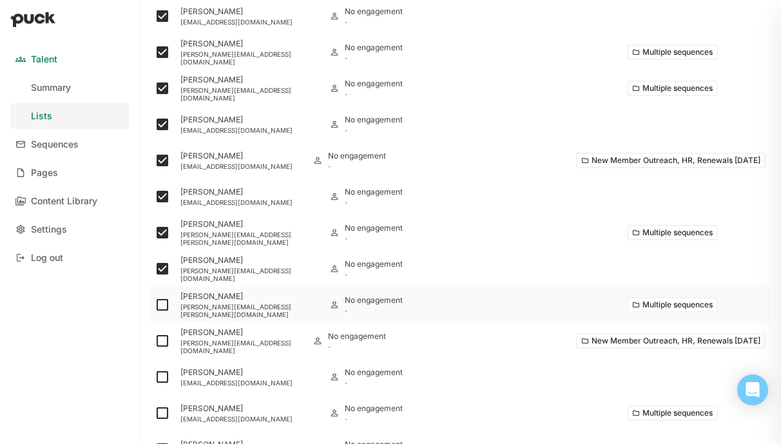
click at [162, 302] on img at bounding box center [162, 304] width 15 height 15
click at [155, 305] on input "checkbox" at bounding box center [154, 305] width 1 height 1
checkbox input "true"
click at [656, 341] on button "New Member Outreach, HR, Renewals [DATE]" at bounding box center [670, 340] width 189 height 15
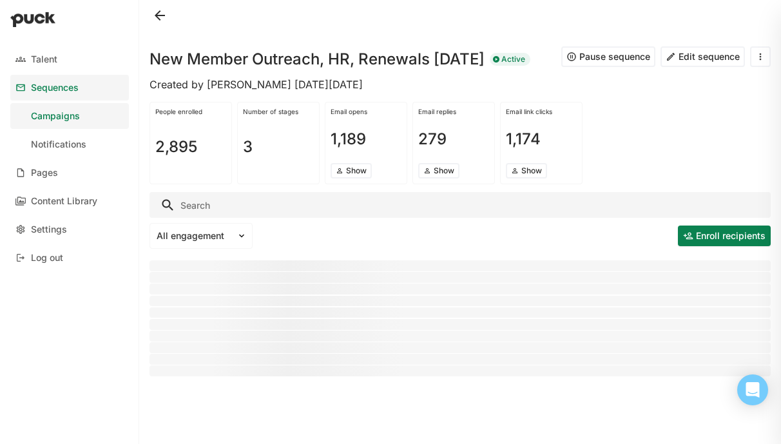
click at [155, 17] on button at bounding box center [160, 15] width 21 height 21
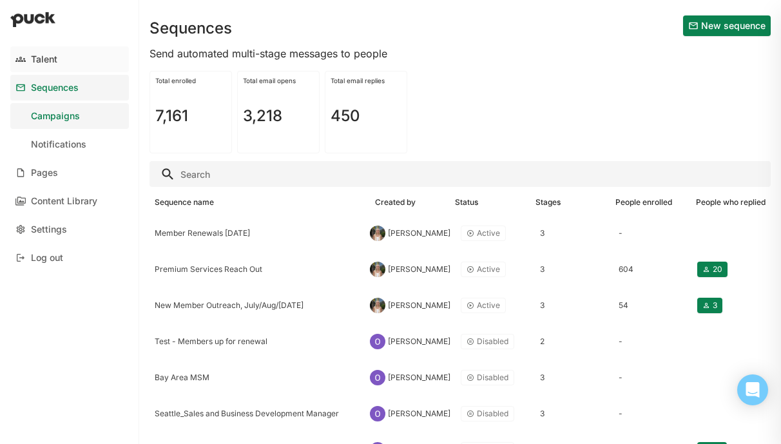
click at [27, 62] on link "Talent" at bounding box center [69, 59] width 119 height 26
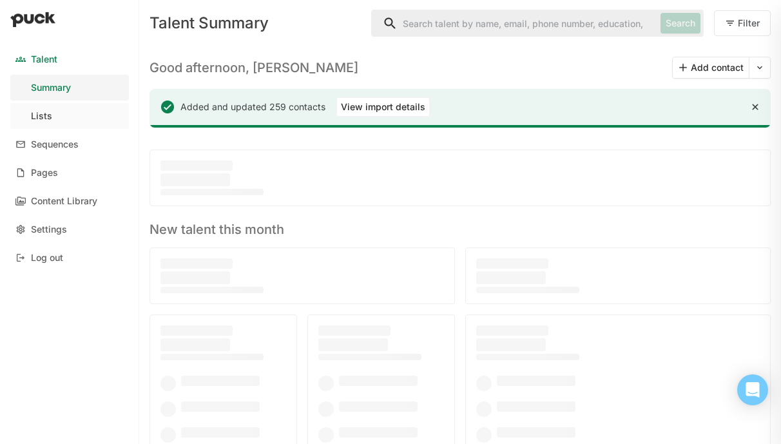
click at [47, 121] on div "Lists" at bounding box center [41, 116] width 21 height 11
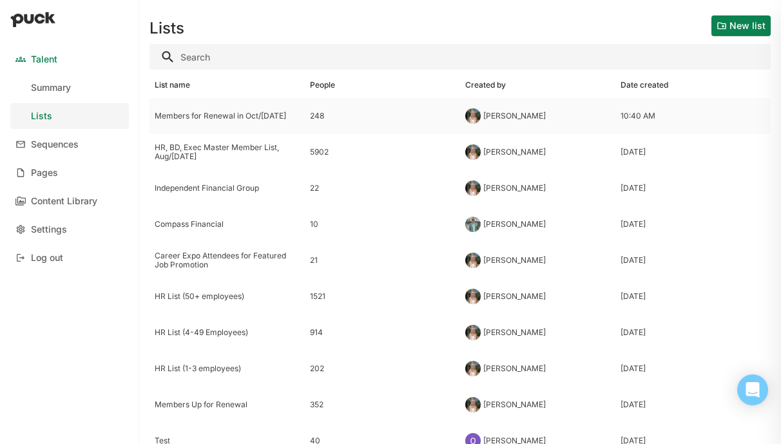
click at [208, 113] on div "Members for Renewal in Oct/[DATE]" at bounding box center [227, 115] width 145 height 9
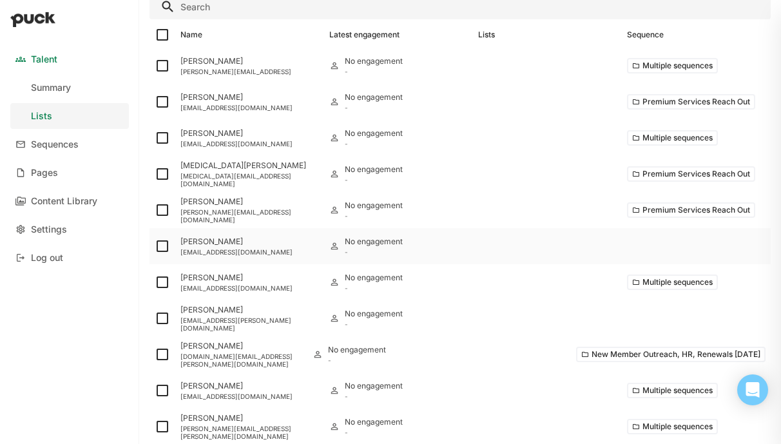
scroll to position [140, 0]
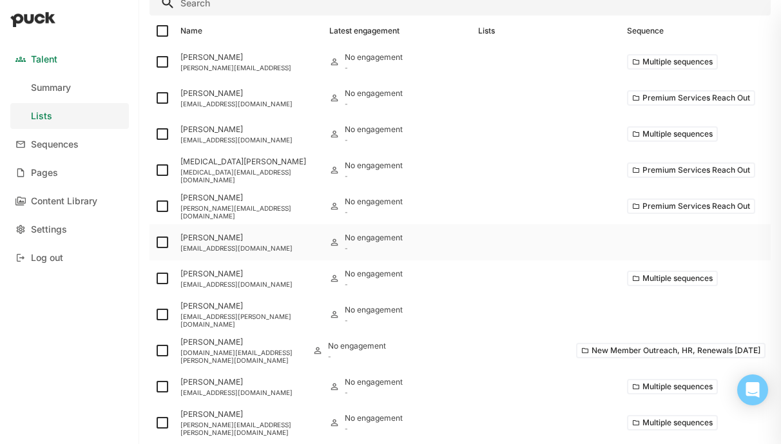
click at [159, 242] on img at bounding box center [162, 242] width 15 height 15
click at [155, 242] on input "checkbox" at bounding box center [154, 242] width 1 height 1
checkbox input "true"
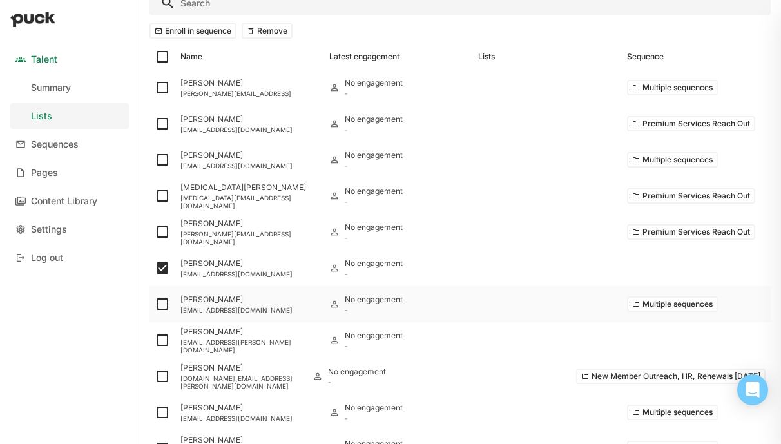
click at [692, 304] on button "Multiple sequences" at bounding box center [672, 303] width 91 height 15
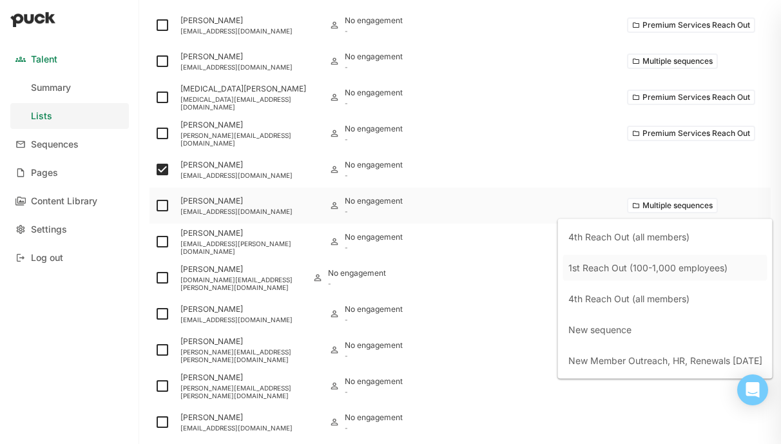
scroll to position [242, 0]
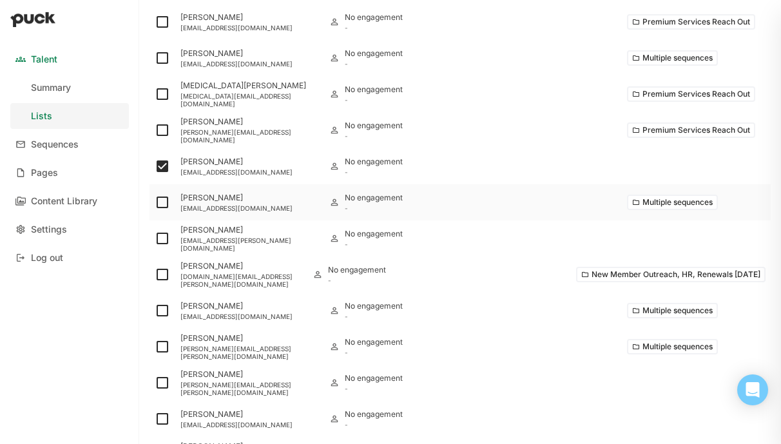
click at [157, 201] on img at bounding box center [162, 202] width 15 height 15
click at [155, 202] on input "checkbox" at bounding box center [154, 202] width 1 height 1
checkbox input "true"
click at [160, 235] on img at bounding box center [162, 238] width 15 height 15
click at [155, 238] on input "checkbox" at bounding box center [154, 238] width 1 height 1
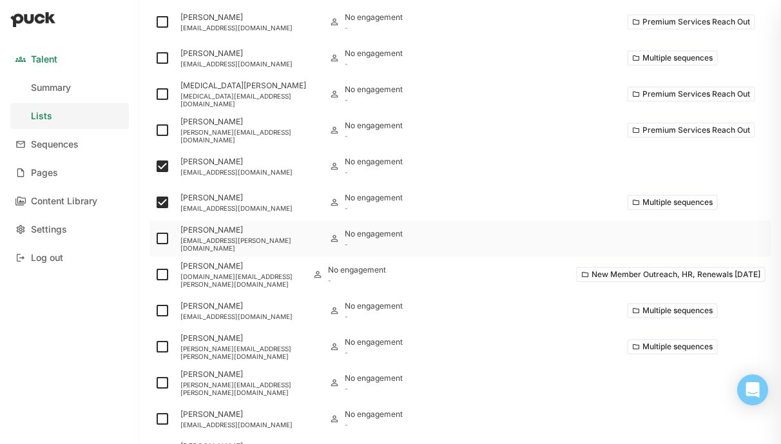
checkbox input "true"
click at [161, 275] on img at bounding box center [162, 274] width 15 height 15
click at [155, 275] on input "checkbox" at bounding box center [154, 275] width 1 height 1
checkbox input "true"
click at [162, 312] on img at bounding box center [162, 310] width 15 height 15
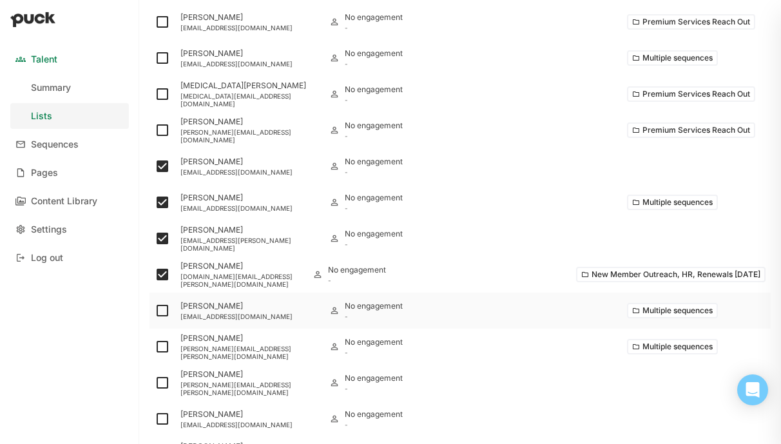
click at [155, 311] on input "checkbox" at bounding box center [154, 311] width 1 height 1
checkbox input "true"
click at [162, 347] on img at bounding box center [162, 346] width 15 height 15
click at [155, 347] on input "checkbox" at bounding box center [154, 347] width 1 height 1
checkbox input "true"
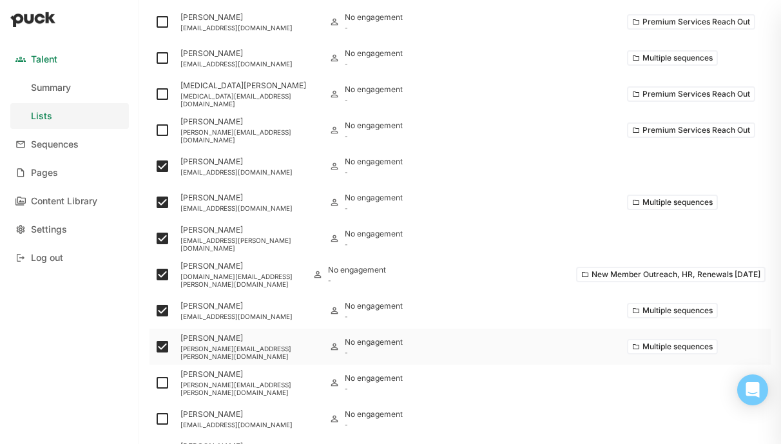
scroll to position [393, 0]
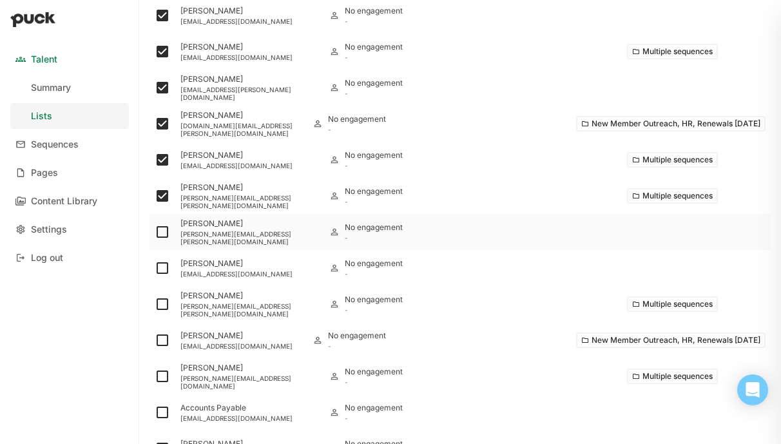
click at [161, 231] on img at bounding box center [162, 231] width 15 height 15
click at [155, 232] on input "checkbox" at bounding box center [154, 232] width 1 height 1
checkbox input "true"
click at [162, 271] on img at bounding box center [162, 267] width 15 height 15
click at [155, 269] on input "checkbox" at bounding box center [154, 268] width 1 height 1
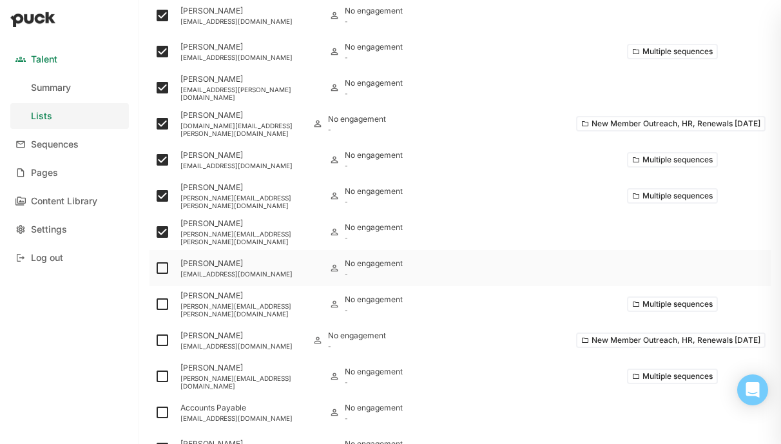
checkbox input "true"
click at [162, 302] on img at bounding box center [162, 303] width 15 height 15
click at [155, 304] on input "checkbox" at bounding box center [154, 304] width 1 height 1
checkbox input "true"
click at [665, 304] on button "Multiple sequences" at bounding box center [672, 303] width 91 height 15
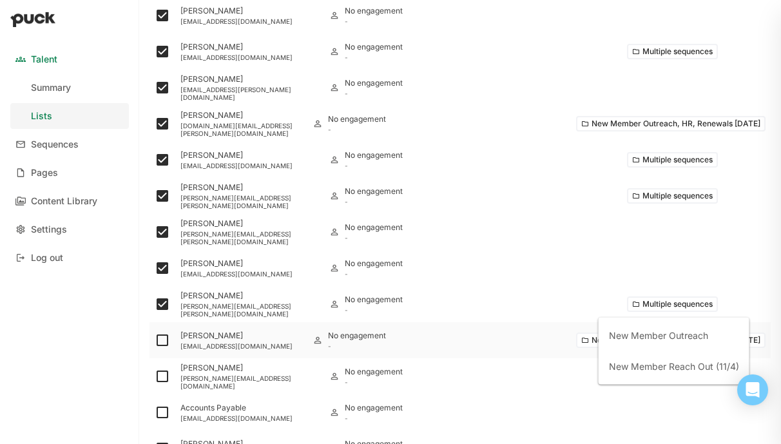
click at [159, 338] on img at bounding box center [162, 340] width 15 height 15
click at [155, 340] on input "checkbox" at bounding box center [154, 340] width 1 height 1
checkbox input "true"
click at [164, 374] on img at bounding box center [162, 376] width 15 height 15
click at [155, 376] on input "checkbox" at bounding box center [154, 376] width 1 height 1
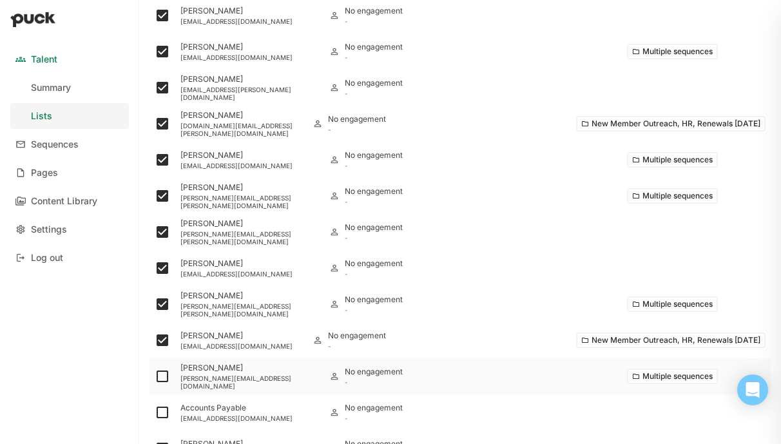
checkbox input "true"
click at [643, 378] on button "Multiple sequences" at bounding box center [672, 376] width 91 height 15
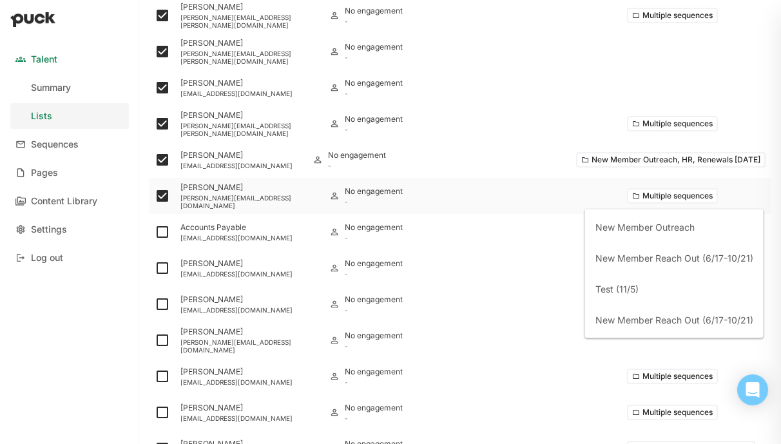
scroll to position [593, 0]
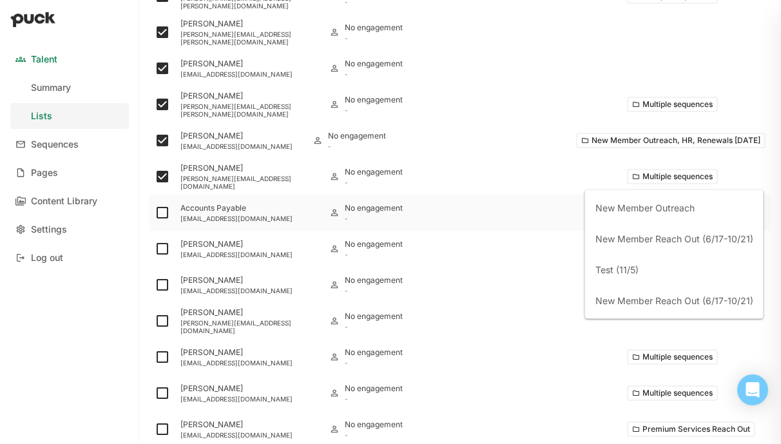
click at [160, 213] on img at bounding box center [162, 212] width 15 height 15
click at [155, 213] on input "checkbox" at bounding box center [154, 213] width 1 height 1
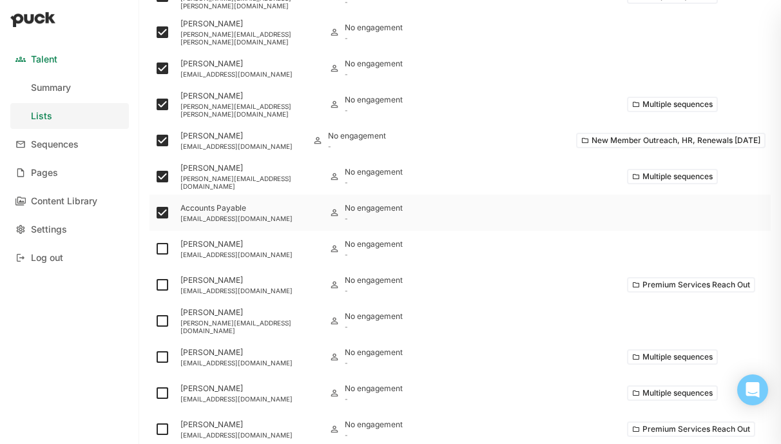
click at [161, 206] on img at bounding box center [162, 212] width 15 height 15
click at [155, 213] on input "checkbox" at bounding box center [154, 213] width 1 height 1
checkbox input "false"
click at [162, 249] on img at bounding box center [162, 248] width 15 height 15
click at [155, 249] on input "checkbox" at bounding box center [154, 249] width 1 height 1
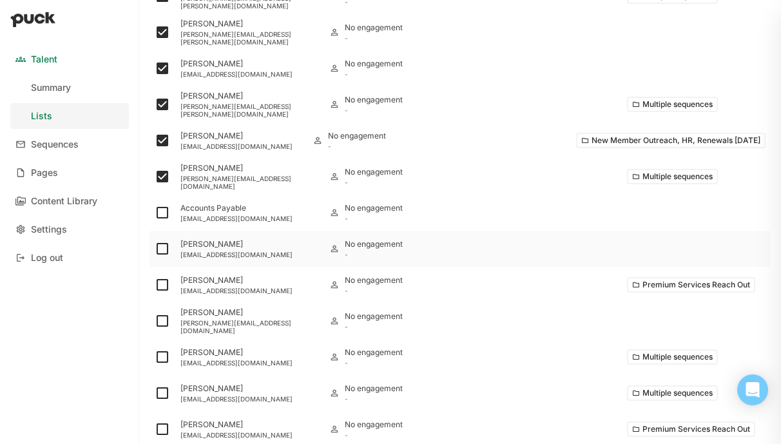
checkbox input "true"
click at [160, 284] on img at bounding box center [162, 284] width 15 height 15
click at [155, 285] on input "checkbox" at bounding box center [154, 285] width 1 height 1
click at [160, 284] on img at bounding box center [162, 284] width 15 height 15
click at [155, 285] on input "checkbox" at bounding box center [154, 285] width 1 height 1
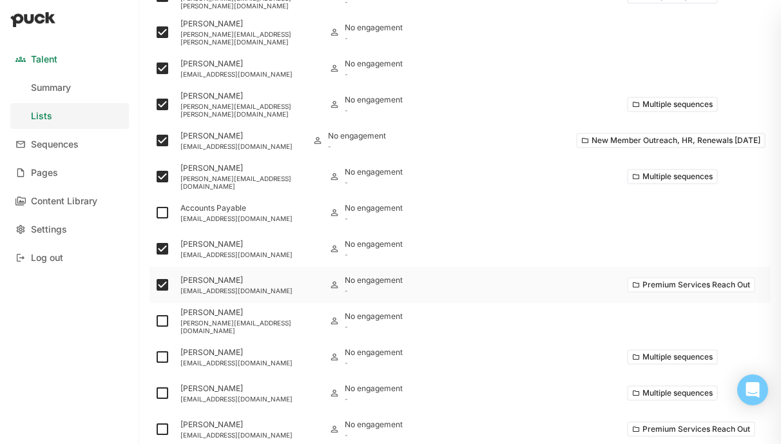
checkbox input "false"
click at [159, 320] on img at bounding box center [162, 320] width 15 height 15
click at [155, 321] on input "checkbox" at bounding box center [154, 321] width 1 height 1
checkbox input "true"
click at [164, 353] on img at bounding box center [162, 356] width 15 height 15
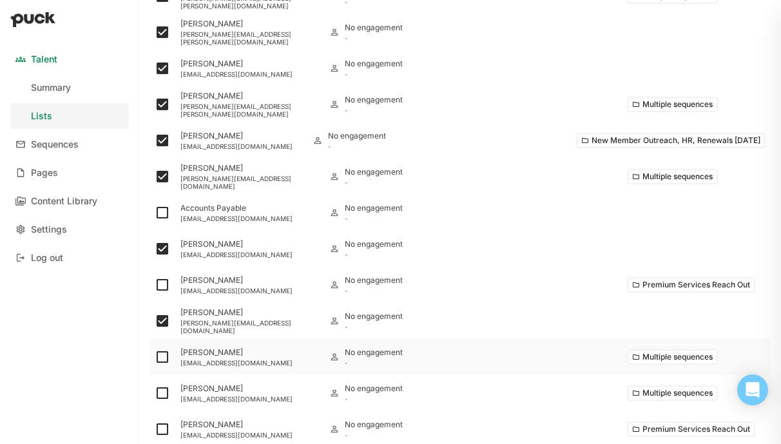
click at [155, 357] on input "checkbox" at bounding box center [154, 357] width 1 height 1
checkbox input "true"
click at [663, 353] on button "Multiple sequences" at bounding box center [672, 356] width 91 height 15
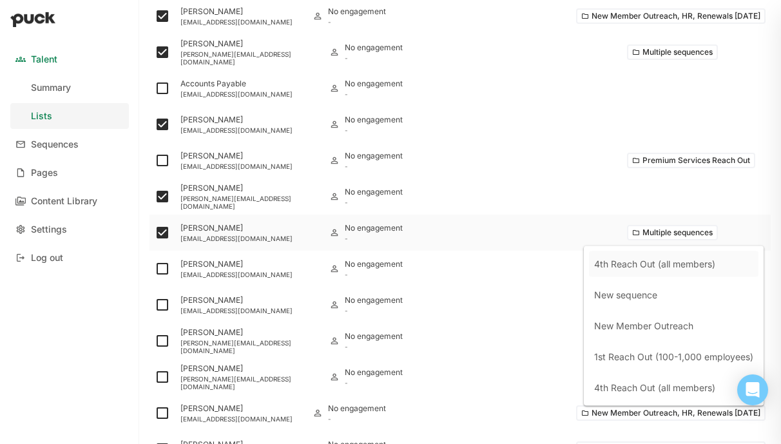
scroll to position [722, 0]
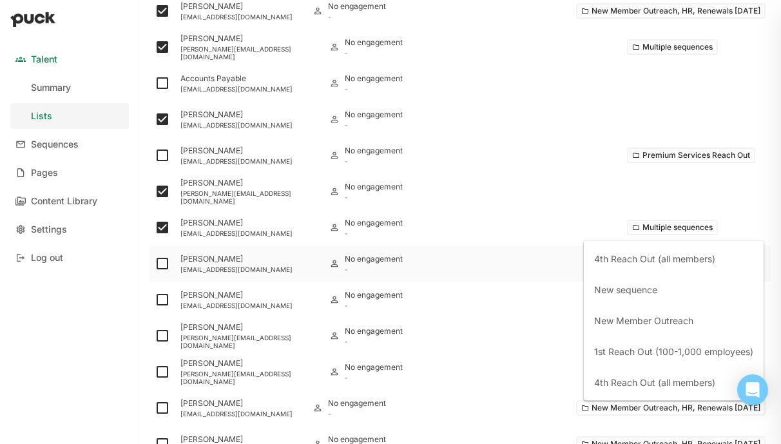
click at [164, 259] on img at bounding box center [162, 263] width 15 height 15
click at [155, 264] on input "checkbox" at bounding box center [154, 264] width 1 height 1
checkbox input "true"
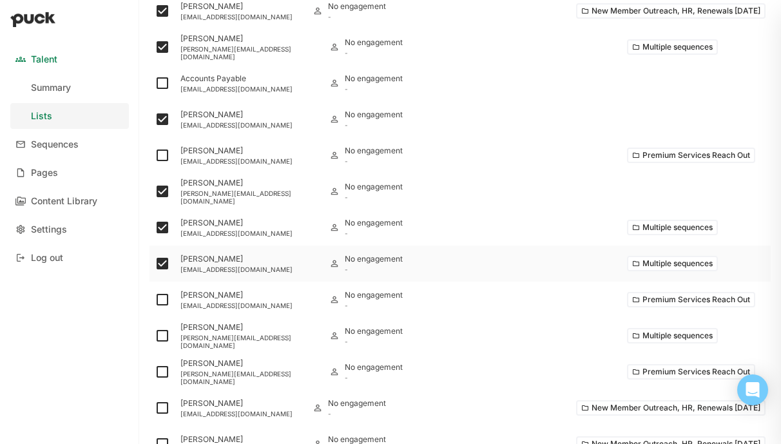
click at [685, 263] on button "Multiple sequences" at bounding box center [672, 263] width 91 height 15
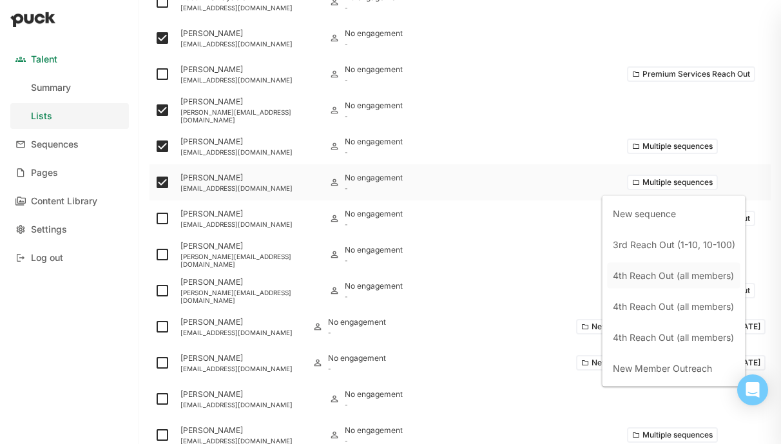
scroll to position [805, 0]
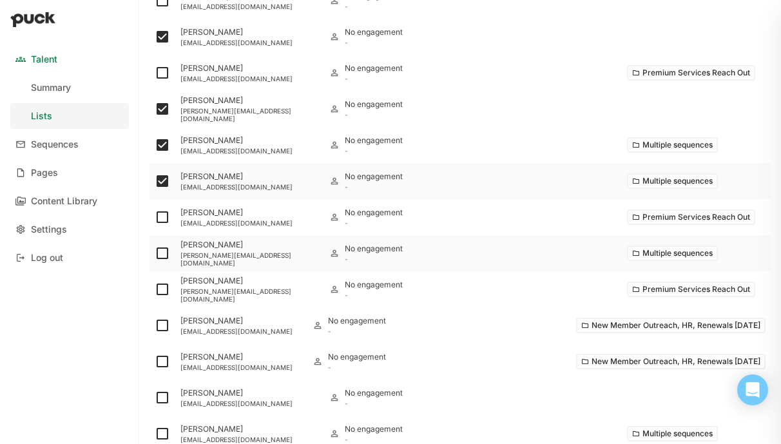
click at [164, 253] on img at bounding box center [162, 253] width 15 height 15
click at [155, 253] on input "checkbox" at bounding box center [154, 253] width 1 height 1
click at [687, 254] on button "Multiple sequences" at bounding box center [672, 253] width 91 height 15
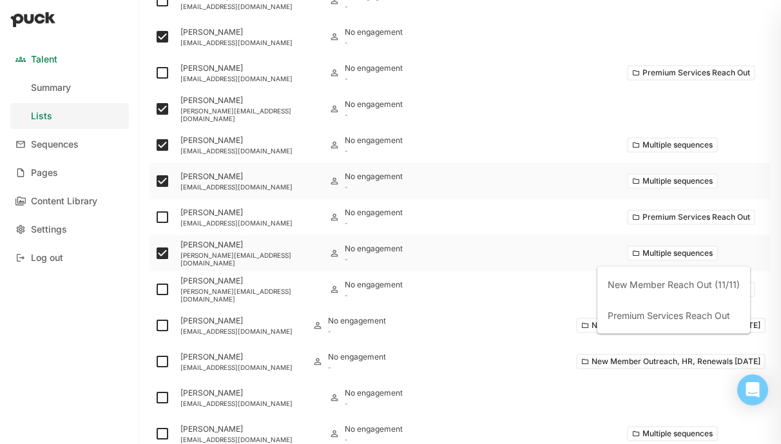
click at [162, 253] on img at bounding box center [162, 253] width 15 height 15
click at [155, 253] on input "checkbox" at bounding box center [154, 253] width 1 height 1
checkbox input "false"
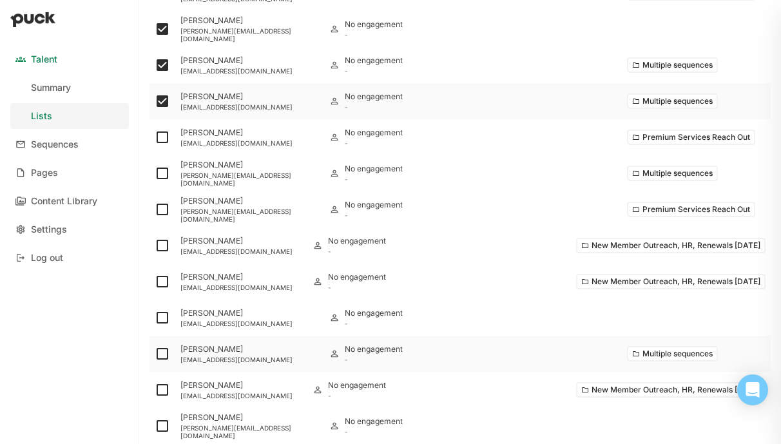
scroll to position [893, 0]
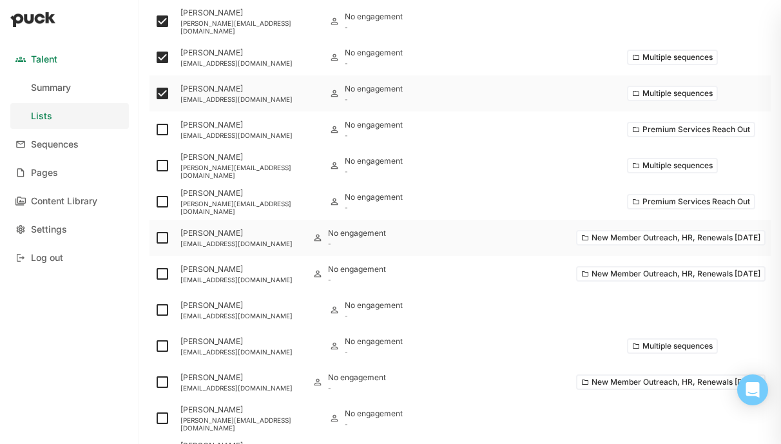
click at [162, 237] on img at bounding box center [162, 237] width 15 height 15
click at [155, 238] on input "checkbox" at bounding box center [154, 238] width 1 height 1
checkbox input "true"
click at [162, 273] on img at bounding box center [162, 273] width 15 height 15
click at [155, 274] on input "checkbox" at bounding box center [154, 274] width 1 height 1
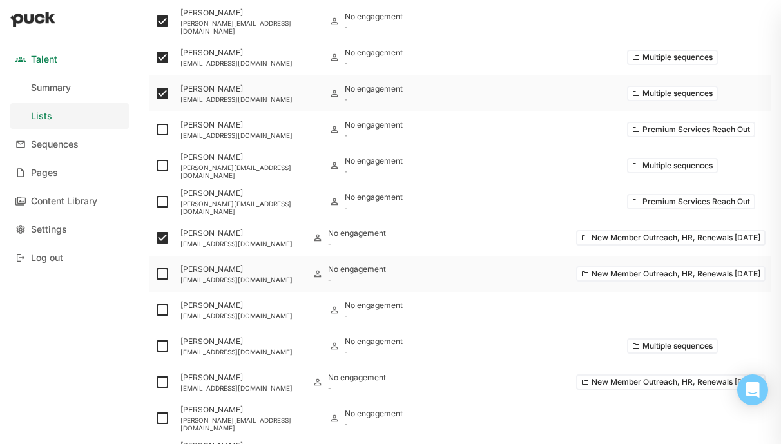
checkbox input "true"
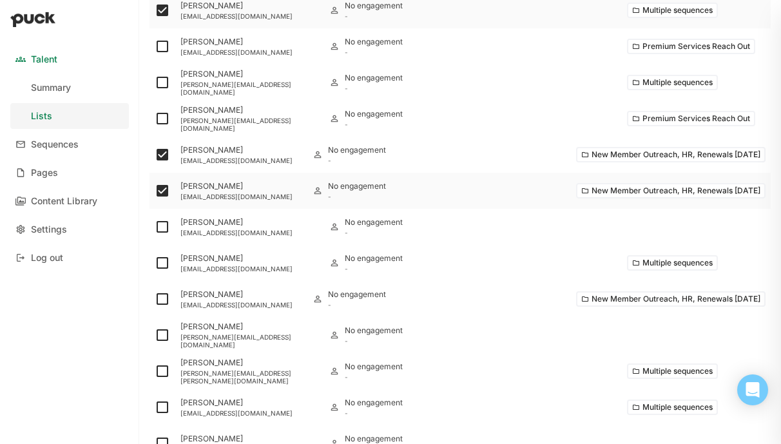
scroll to position [978, 0]
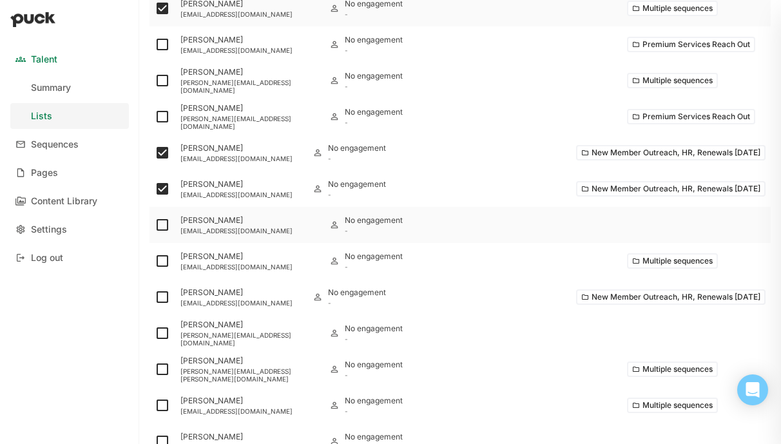
click at [160, 220] on img at bounding box center [162, 224] width 15 height 15
click at [155, 225] on input "checkbox" at bounding box center [154, 225] width 1 height 1
checkbox input "true"
click at [160, 256] on img at bounding box center [162, 260] width 15 height 15
click at [155, 261] on input "checkbox" at bounding box center [154, 261] width 1 height 1
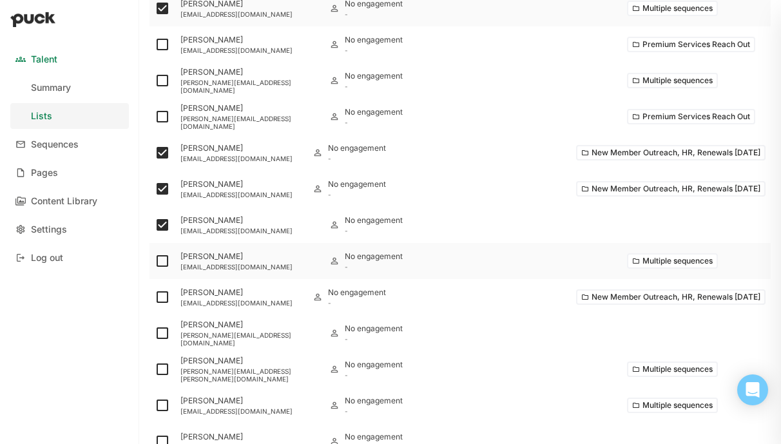
checkbox input "true"
click at [699, 258] on button "Multiple sequences" at bounding box center [672, 260] width 91 height 15
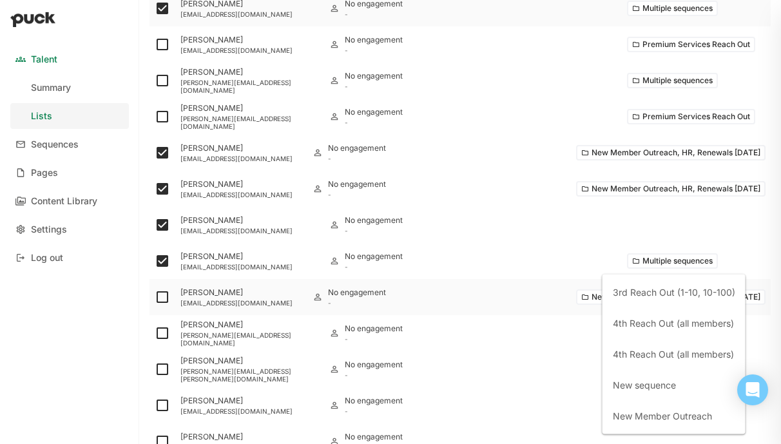
click at [164, 298] on img at bounding box center [162, 296] width 15 height 15
click at [155, 298] on input "checkbox" at bounding box center [154, 297] width 1 height 1
checkbox input "true"
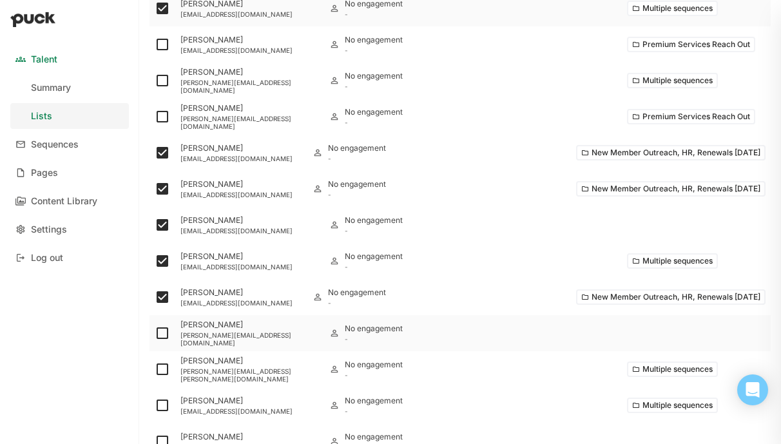
click at [164, 331] on img at bounding box center [162, 332] width 15 height 15
click at [155, 333] on input "checkbox" at bounding box center [154, 333] width 1 height 1
checkbox input "true"
click at [162, 367] on img at bounding box center [162, 369] width 15 height 15
click at [155, 369] on input "checkbox" at bounding box center [154, 369] width 1 height 1
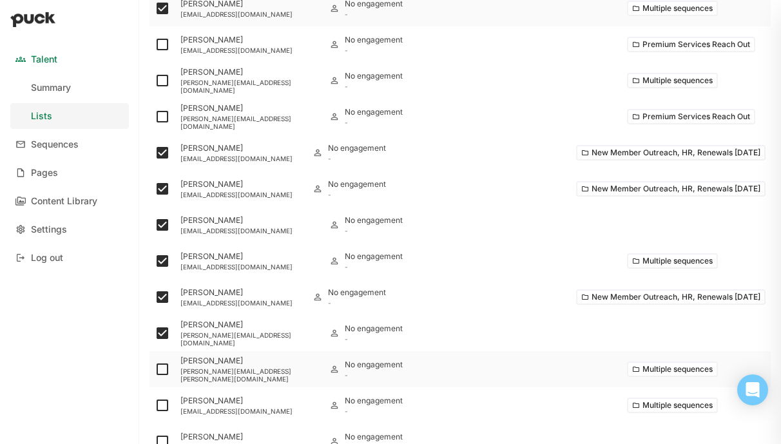
checkbox input "true"
click at [655, 378] on div "Multiple sequences" at bounding box center [696, 369] width 149 height 36
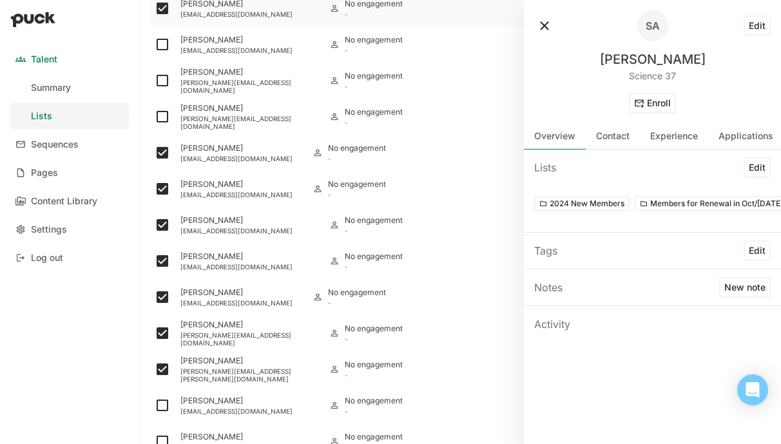
click at [537, 20] on button at bounding box center [544, 25] width 21 height 21
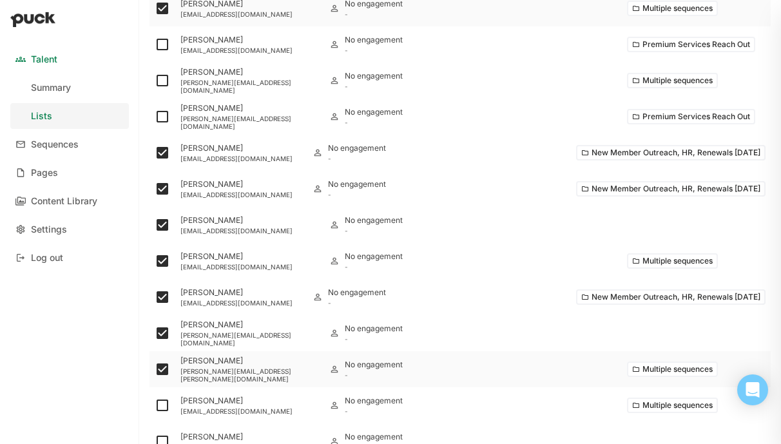
click at [675, 365] on button "Multiple sequences" at bounding box center [672, 369] width 91 height 15
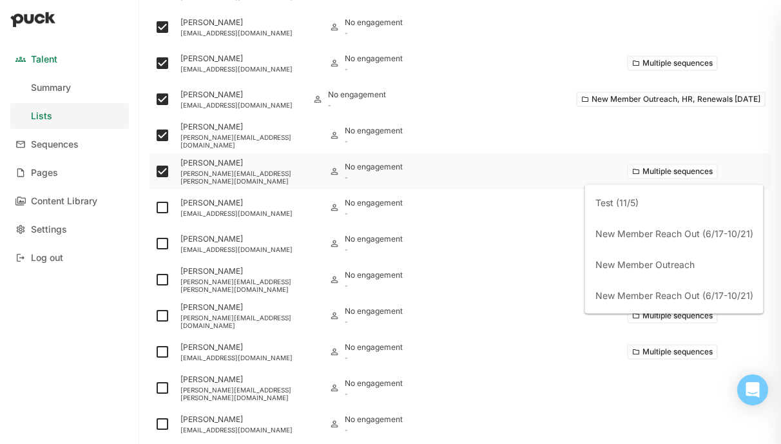
scroll to position [1188, 0]
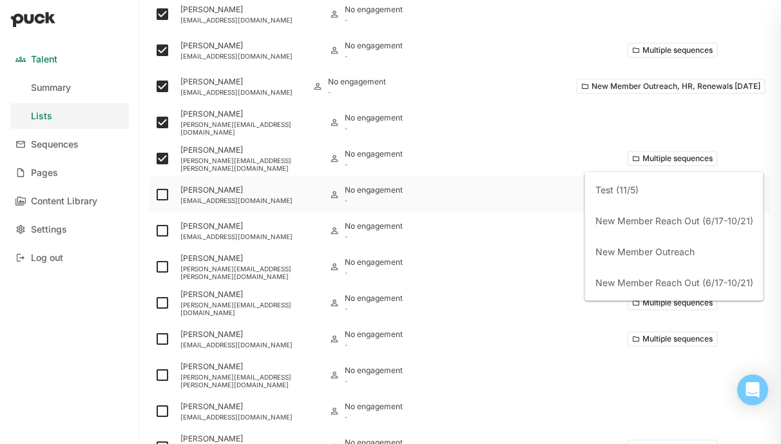
click at [157, 195] on img at bounding box center [162, 194] width 15 height 15
click at [155, 195] on input "checkbox" at bounding box center [154, 195] width 1 height 1
checkbox input "true"
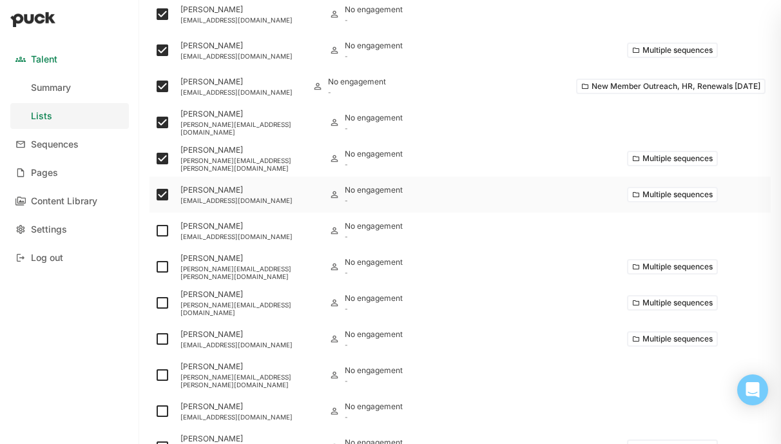
click at [684, 196] on button "Multiple sequences" at bounding box center [672, 194] width 91 height 15
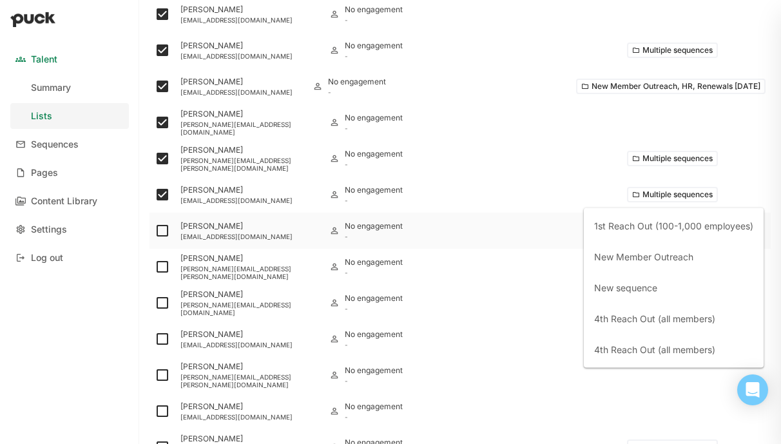
click at [164, 229] on img at bounding box center [162, 230] width 15 height 15
click at [155, 231] on input "checkbox" at bounding box center [154, 231] width 1 height 1
checkbox input "true"
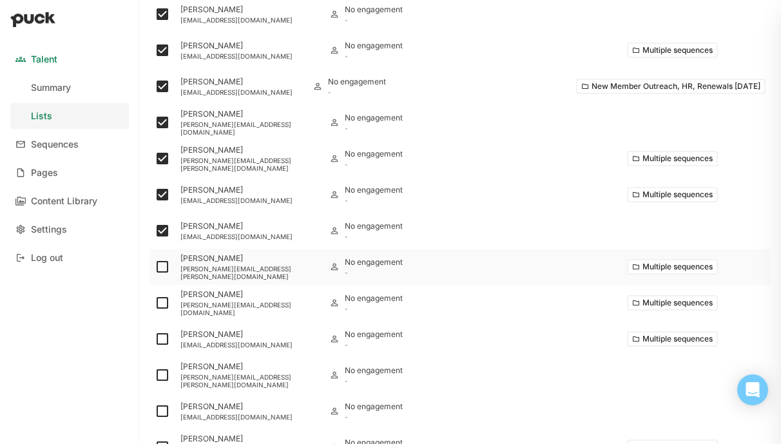
click at [166, 264] on img at bounding box center [162, 266] width 15 height 15
click at [155, 267] on input "checkbox" at bounding box center [154, 267] width 1 height 1
checkbox input "true"
click at [644, 266] on button "Multiple sequences" at bounding box center [672, 266] width 91 height 15
click at [159, 309] on img at bounding box center [162, 302] width 15 height 15
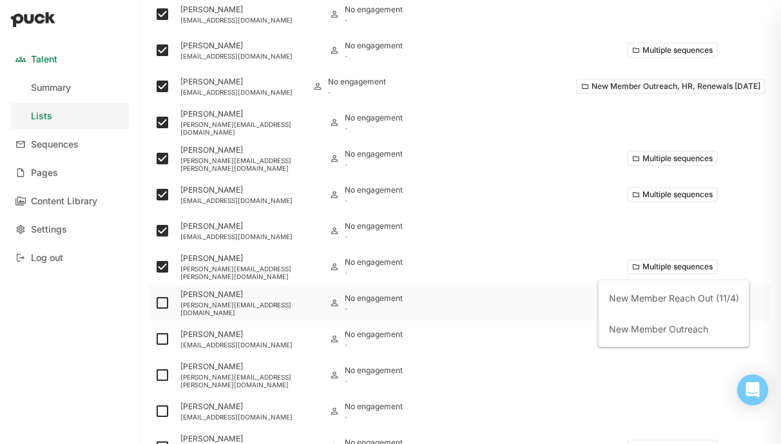
click at [155, 304] on input "checkbox" at bounding box center [154, 303] width 1 height 1
click at [646, 300] on button "Multiple sequences" at bounding box center [672, 302] width 91 height 15
click at [162, 303] on img at bounding box center [162, 302] width 15 height 15
click at [155, 303] on input "checkbox" at bounding box center [154, 303] width 1 height 1
checkbox input "false"
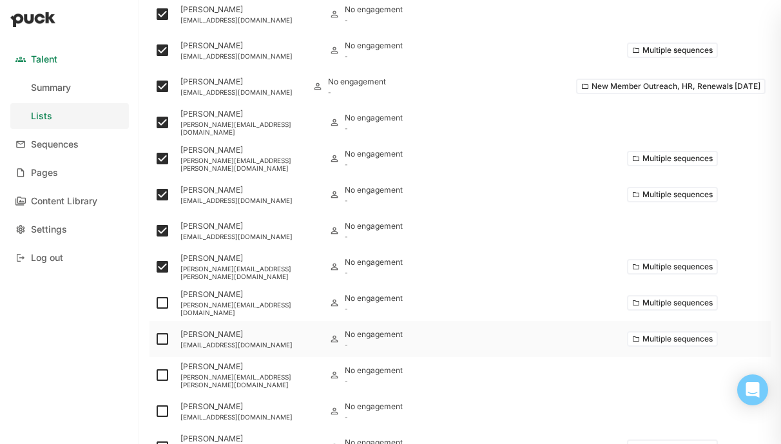
click at [164, 344] on img at bounding box center [162, 338] width 15 height 15
click at [155, 340] on input "checkbox" at bounding box center [154, 339] width 1 height 1
checkbox input "true"
click at [679, 331] on button "Multiple sequences" at bounding box center [672, 338] width 91 height 15
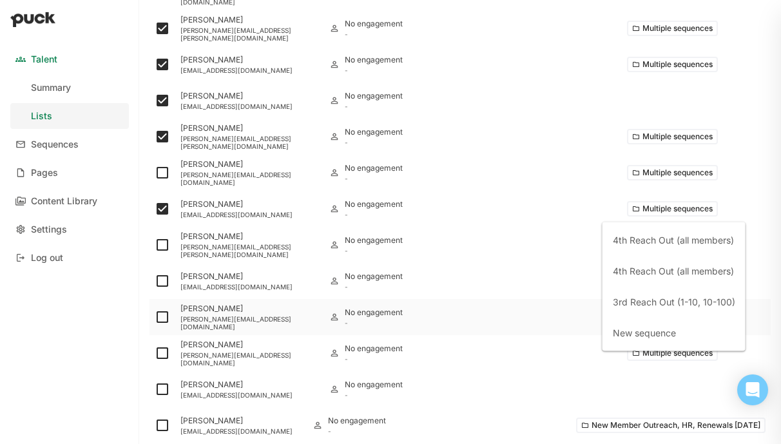
scroll to position [1324, 0]
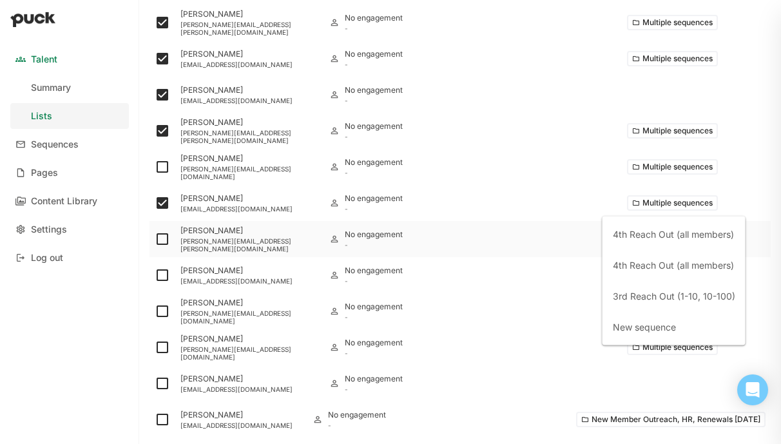
click at [165, 241] on img at bounding box center [162, 238] width 15 height 15
click at [155, 240] on input "checkbox" at bounding box center [154, 239] width 1 height 1
checkbox input "true"
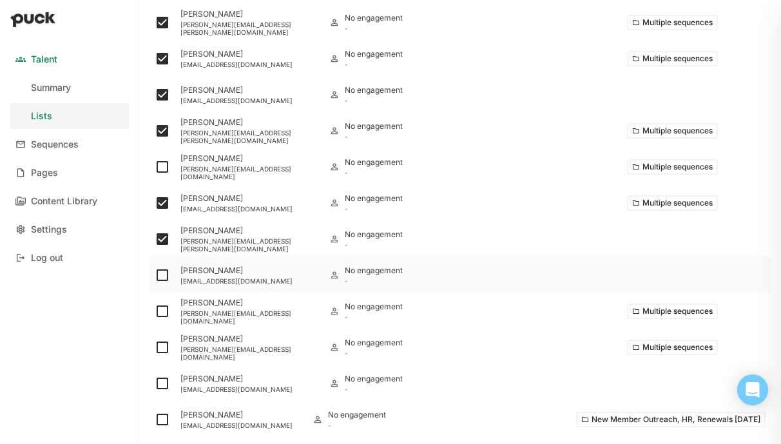
click at [164, 280] on img at bounding box center [162, 274] width 15 height 15
click at [155, 276] on input "checkbox" at bounding box center [154, 275] width 1 height 1
checkbox input "true"
click at [155, 312] on img at bounding box center [162, 311] width 15 height 15
click at [155, 312] on input "checkbox" at bounding box center [154, 311] width 1 height 1
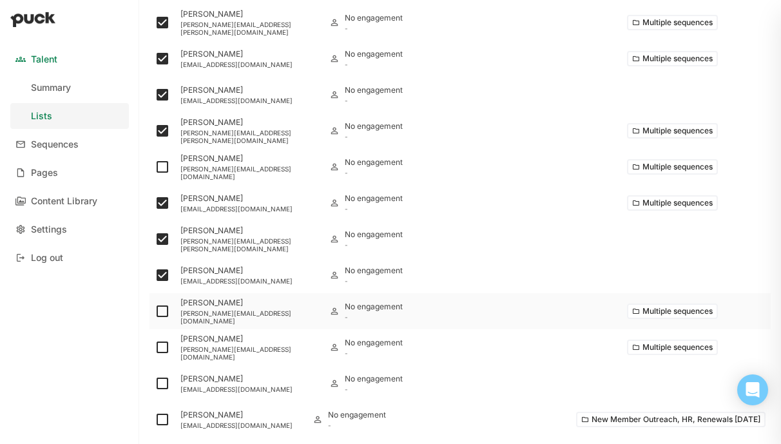
checkbox input "true"
click at [655, 309] on button "Multiple sequences" at bounding box center [672, 311] width 91 height 15
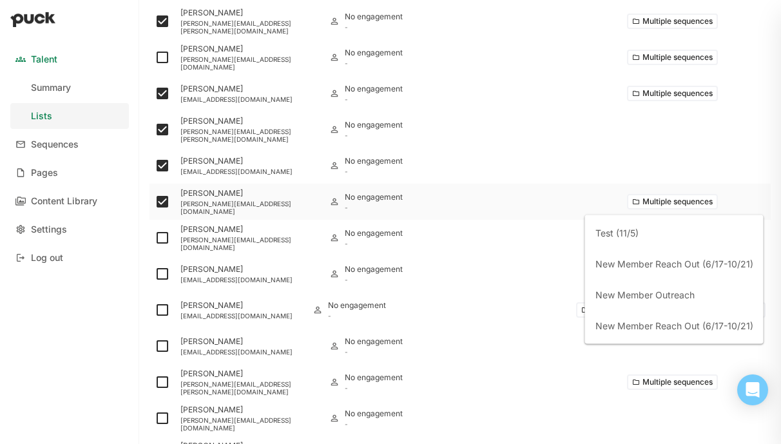
scroll to position [1452, 0]
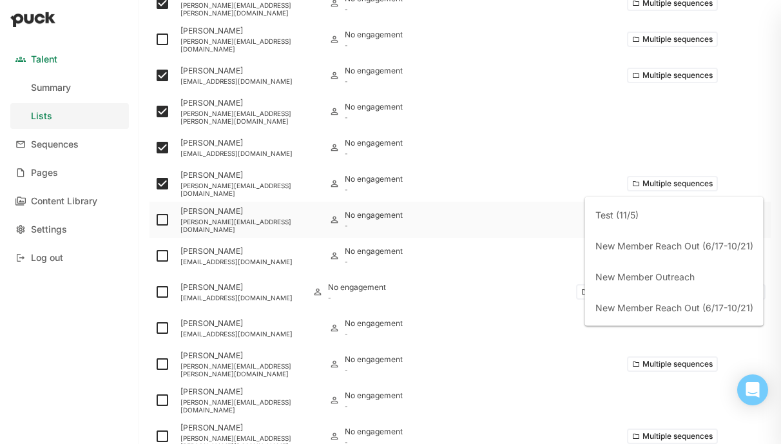
click at [160, 219] on img at bounding box center [162, 219] width 15 height 15
click at [155, 220] on input "checkbox" at bounding box center [154, 220] width 1 height 1
checkbox input "true"
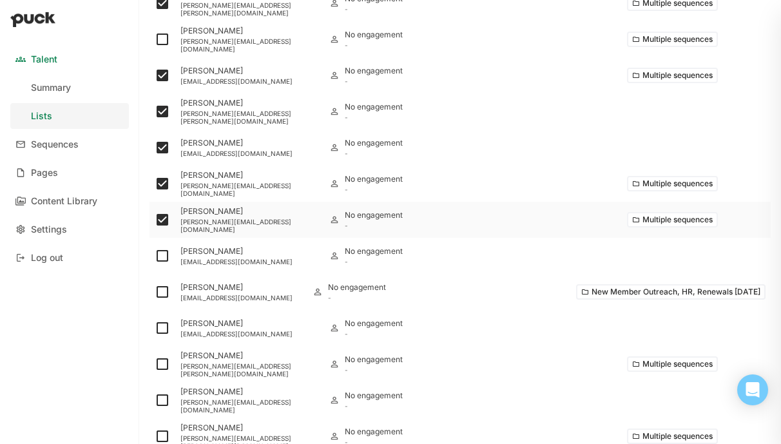
click at [665, 215] on button "Multiple sequences" at bounding box center [672, 219] width 91 height 15
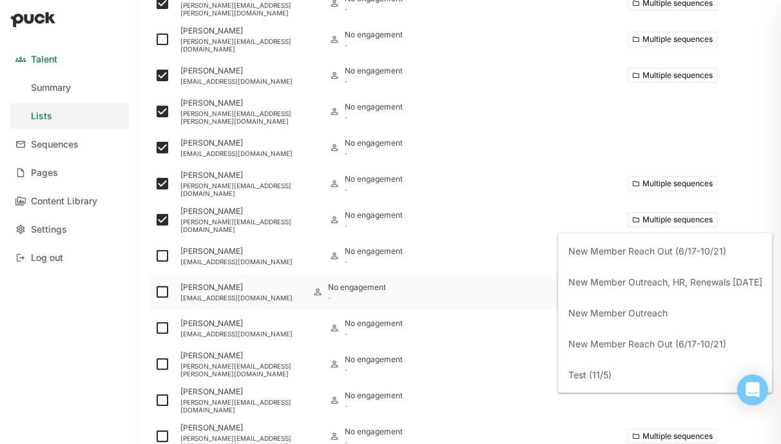
click at [162, 287] on img at bounding box center [162, 291] width 15 height 15
click at [155, 292] on input "checkbox" at bounding box center [154, 292] width 1 height 1
checkbox input "true"
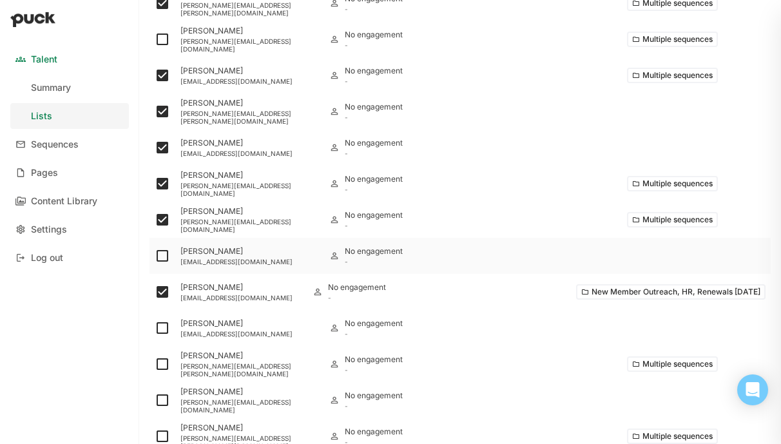
click at [159, 256] on img at bounding box center [162, 255] width 15 height 15
click at [155, 256] on input "checkbox" at bounding box center [154, 256] width 1 height 1
checkbox input "true"
click at [162, 329] on img at bounding box center [162, 327] width 15 height 15
click at [155, 329] on input "checkbox" at bounding box center [154, 328] width 1 height 1
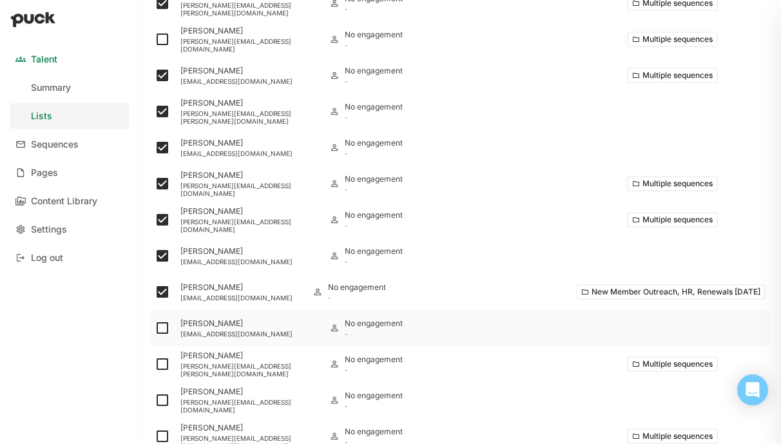
checkbox input "true"
click at [163, 362] on img at bounding box center [162, 363] width 15 height 15
click at [155, 364] on input "checkbox" at bounding box center [154, 364] width 1 height 1
click at [682, 363] on button "Multiple sequences" at bounding box center [672, 363] width 91 height 15
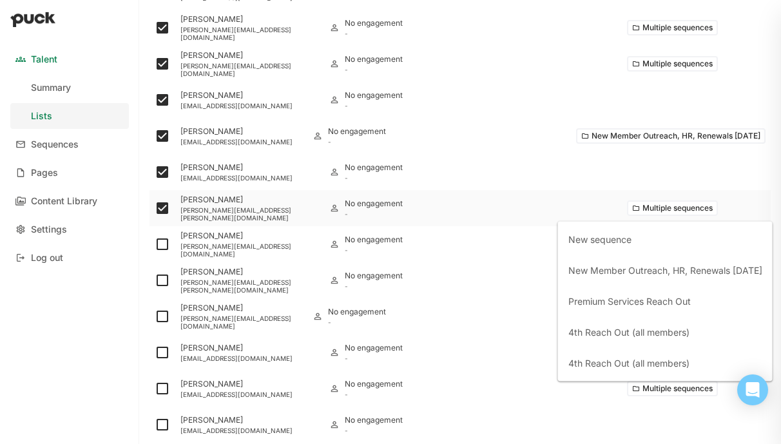
scroll to position [1619, 0]
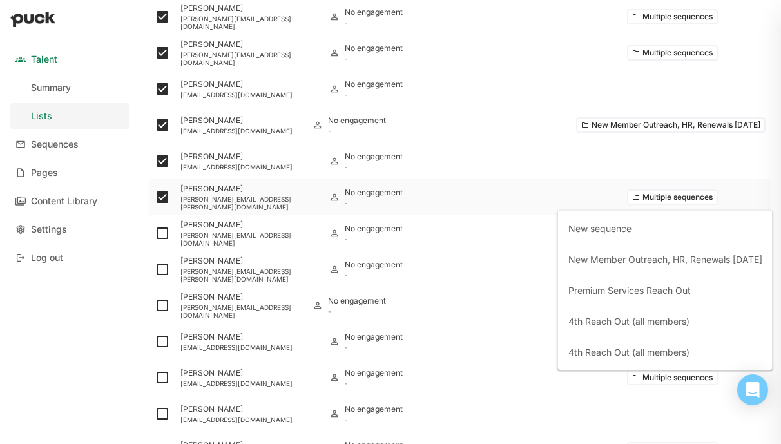
click at [164, 196] on img at bounding box center [162, 196] width 15 height 15
click at [155, 197] on input "checkbox" at bounding box center [154, 197] width 1 height 1
checkbox input "false"
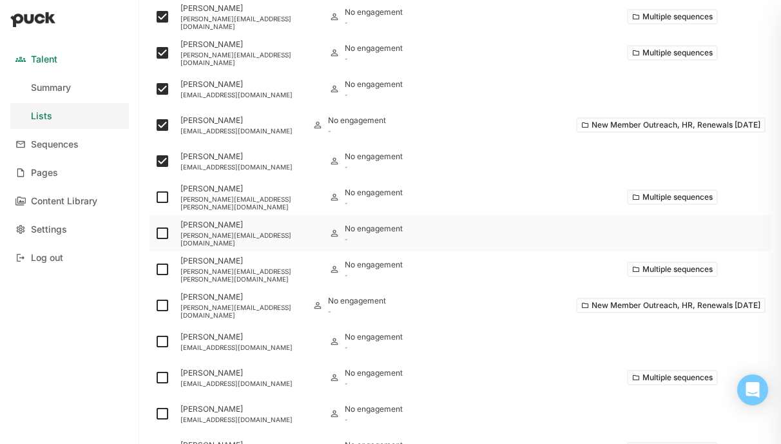
click at [164, 233] on img at bounding box center [162, 233] width 15 height 15
click at [155, 233] on input "checkbox" at bounding box center [154, 233] width 1 height 1
checkbox input "true"
click at [645, 268] on button "Multiple sequences" at bounding box center [672, 269] width 91 height 15
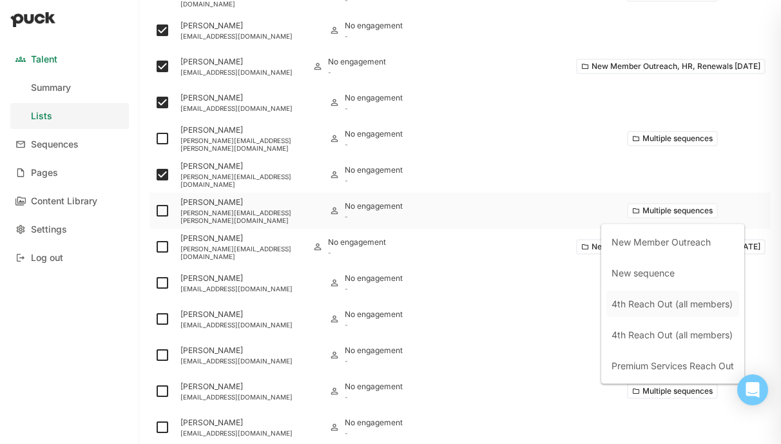
scroll to position [1678, 0]
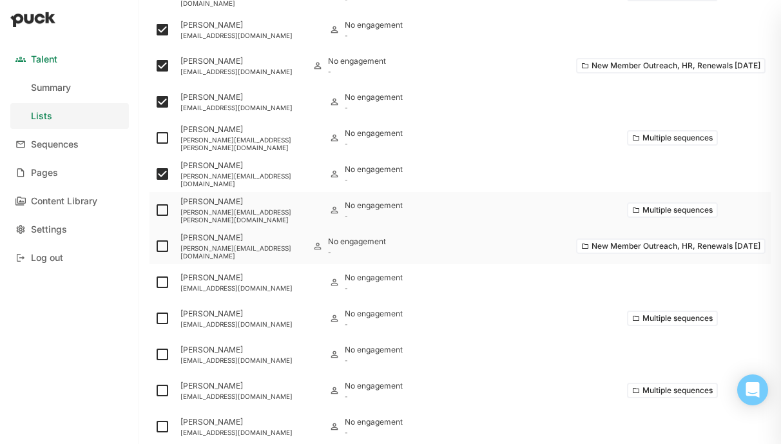
click at [159, 245] on img at bounding box center [162, 245] width 15 height 15
click at [155, 246] on input "checkbox" at bounding box center [154, 246] width 1 height 1
checkbox input "true"
click at [159, 282] on img at bounding box center [162, 282] width 15 height 15
click at [155, 282] on input "checkbox" at bounding box center [154, 282] width 1 height 1
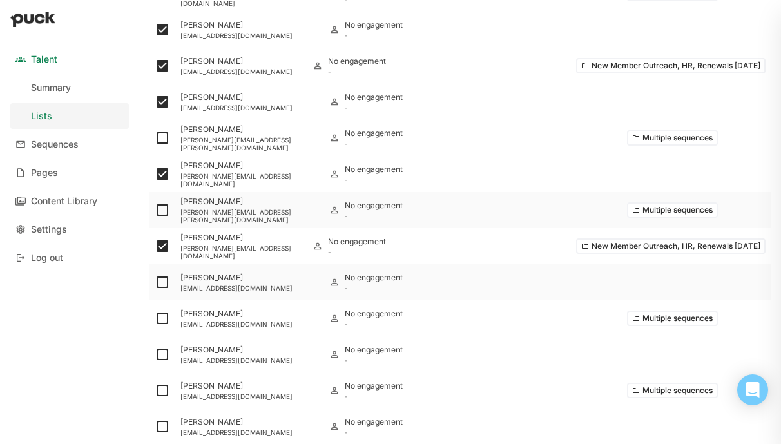
checkbox input "true"
click at [158, 317] on img at bounding box center [162, 318] width 15 height 15
click at [155, 318] on input "checkbox" at bounding box center [154, 318] width 1 height 1
click at [635, 320] on button "Multiple sequences" at bounding box center [672, 318] width 91 height 15
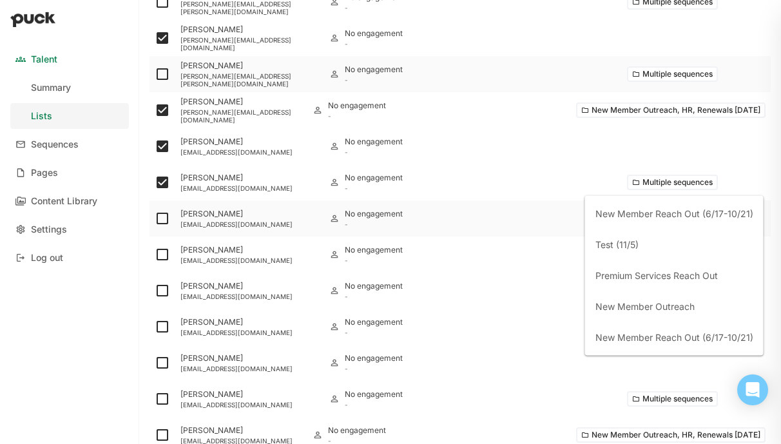
scroll to position [1833, 0]
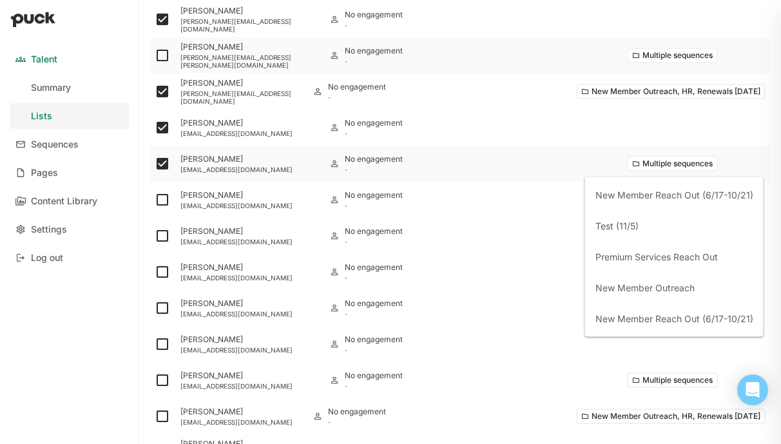
click at [159, 166] on img at bounding box center [162, 163] width 15 height 15
click at [155, 164] on input "checkbox" at bounding box center [154, 164] width 1 height 1
checkbox input "false"
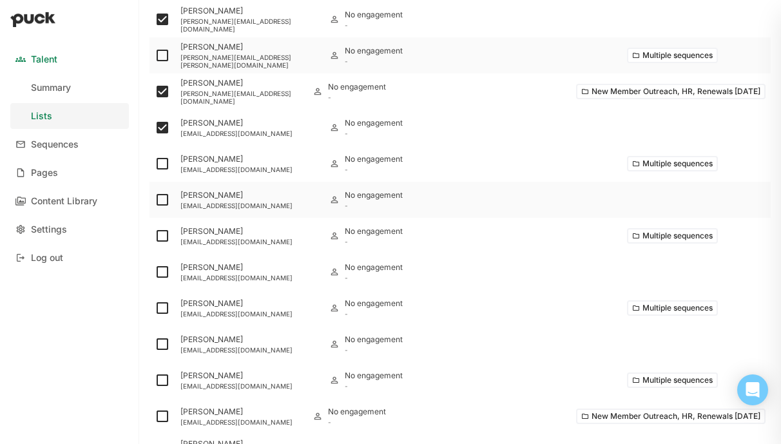
click at [159, 202] on img at bounding box center [162, 199] width 15 height 15
click at [155, 200] on input "checkbox" at bounding box center [154, 200] width 1 height 1
checkbox input "true"
click at [642, 235] on button "Multiple sequences" at bounding box center [672, 235] width 91 height 15
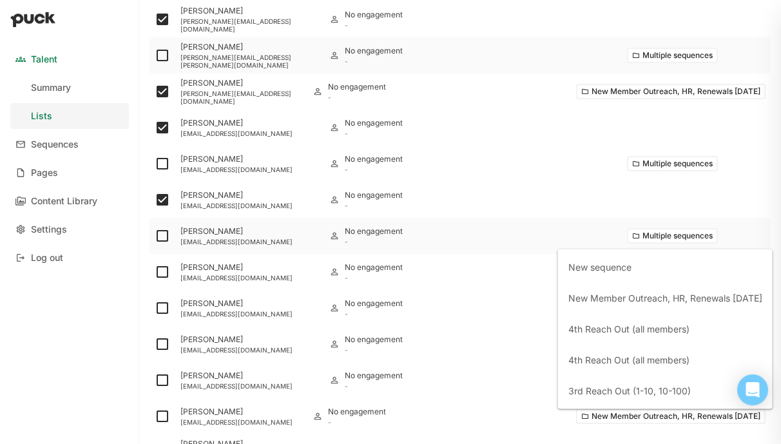
click at [162, 237] on img at bounding box center [162, 235] width 15 height 15
click at [155, 237] on input "checkbox" at bounding box center [154, 236] width 1 height 1
checkbox input "true"
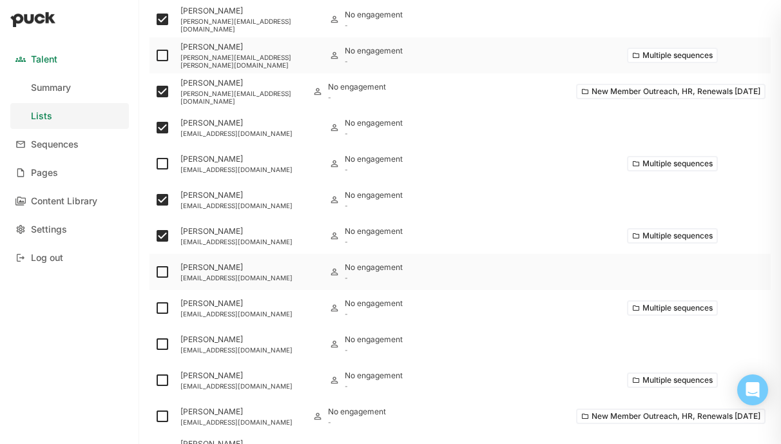
click at [162, 271] on img at bounding box center [162, 271] width 15 height 15
click at [155, 272] on input "checkbox" at bounding box center [154, 272] width 1 height 1
checkbox input "true"
click at [160, 304] on img at bounding box center [162, 307] width 15 height 15
click at [155, 308] on input "checkbox" at bounding box center [154, 308] width 1 height 1
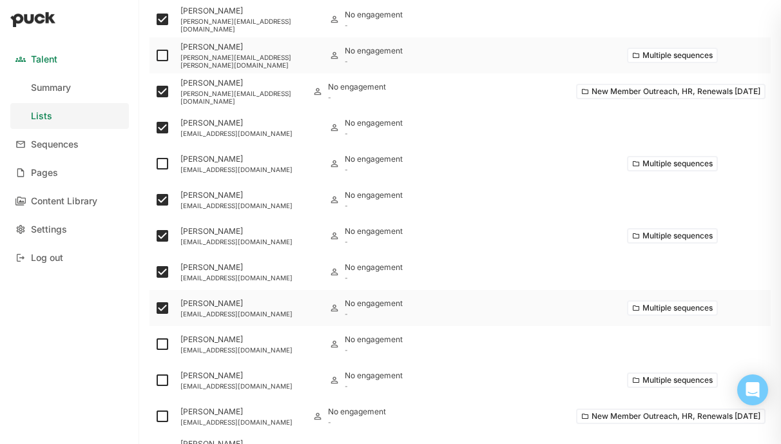
click at [652, 307] on button "Multiple sequences" at bounding box center [672, 307] width 91 height 15
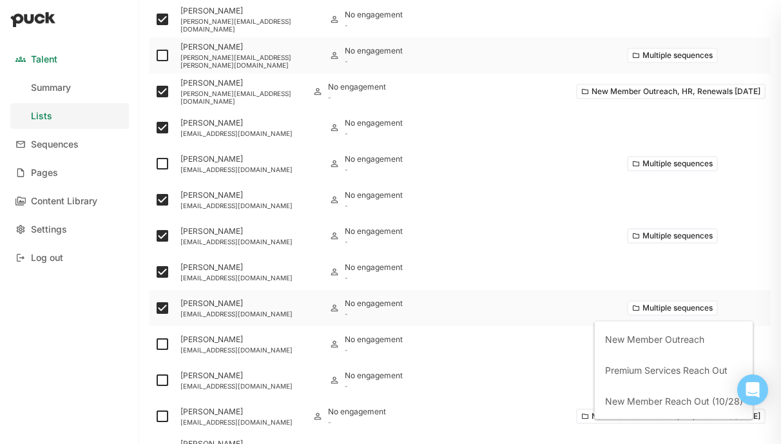
click at [159, 305] on img at bounding box center [162, 307] width 15 height 15
click at [155, 308] on input "checkbox" at bounding box center [154, 308] width 1 height 1
checkbox input "false"
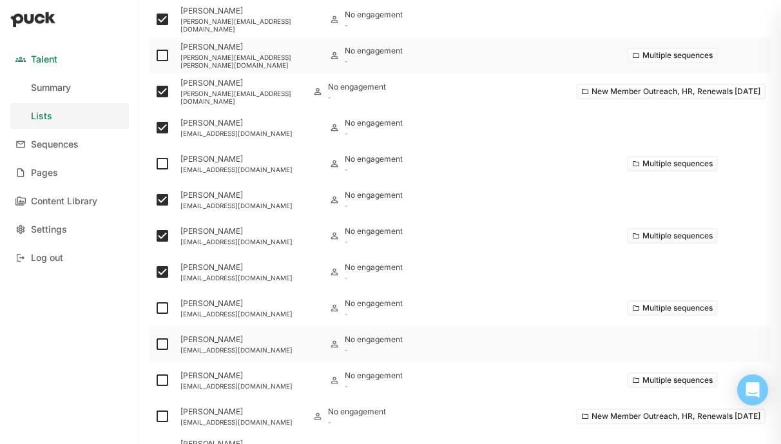
click at [162, 343] on img at bounding box center [162, 343] width 15 height 15
click at [155, 344] on input "checkbox" at bounding box center [154, 344] width 1 height 1
checkbox input "true"
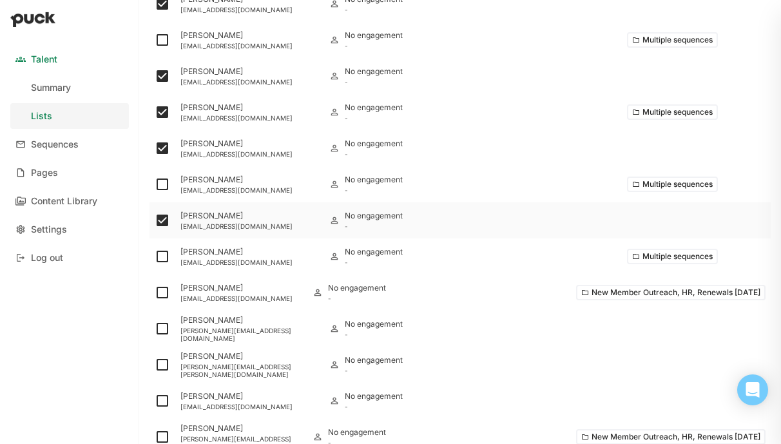
scroll to position [1959, 0]
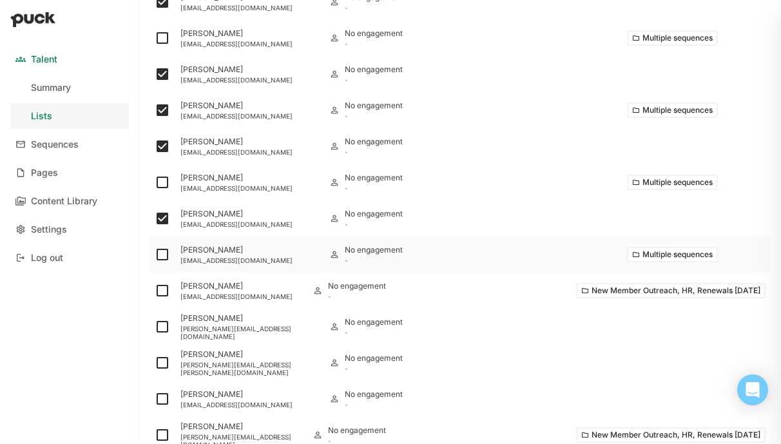
click at [162, 255] on img at bounding box center [162, 254] width 15 height 15
click at [155, 255] on input "checkbox" at bounding box center [154, 255] width 1 height 1
checkbox input "true"
click at [666, 249] on button "Multiple sequences" at bounding box center [672, 254] width 91 height 15
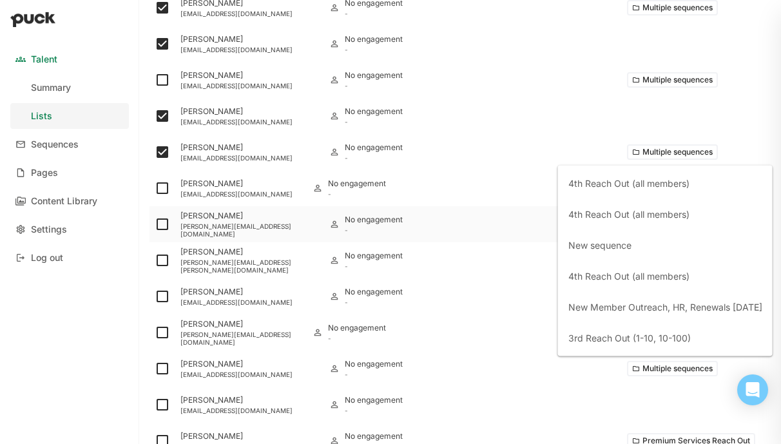
scroll to position [2062, 0]
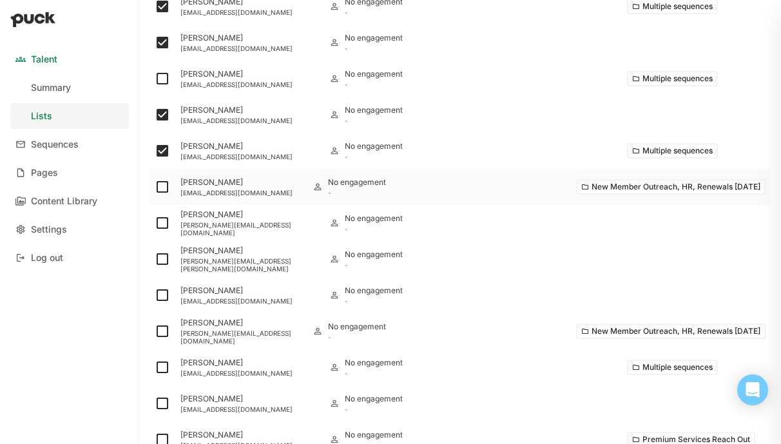
click at [159, 188] on img at bounding box center [162, 186] width 15 height 15
click at [155, 188] on input "checkbox" at bounding box center [154, 187] width 1 height 1
checkbox input "true"
click at [163, 224] on img at bounding box center [162, 222] width 15 height 15
click at [155, 224] on input "checkbox" at bounding box center [154, 223] width 1 height 1
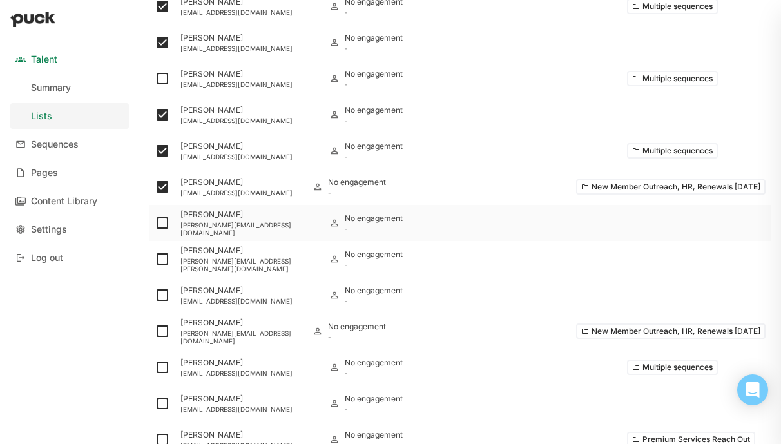
checkbox input "true"
click at [157, 260] on img at bounding box center [162, 258] width 15 height 15
click at [155, 260] on input "checkbox" at bounding box center [154, 259] width 1 height 1
checkbox input "true"
click at [162, 295] on img at bounding box center [162, 294] width 15 height 15
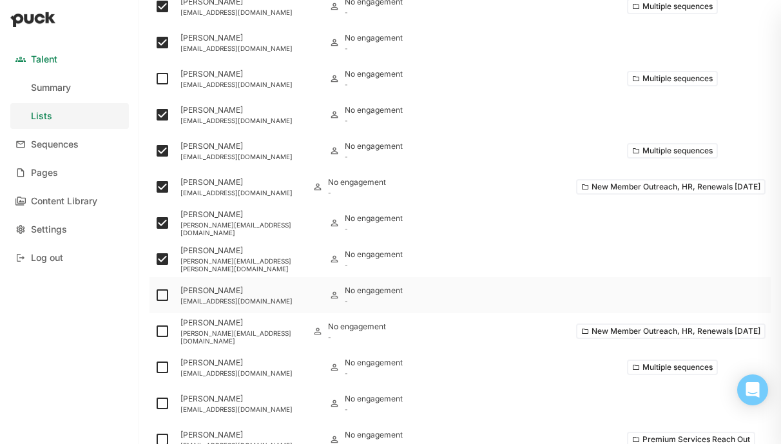
click at [155, 295] on input "checkbox" at bounding box center [154, 295] width 1 height 1
checkbox input "true"
click at [162, 328] on img at bounding box center [162, 331] width 15 height 15
click at [155, 331] on input "checkbox" at bounding box center [154, 331] width 1 height 1
checkbox input "true"
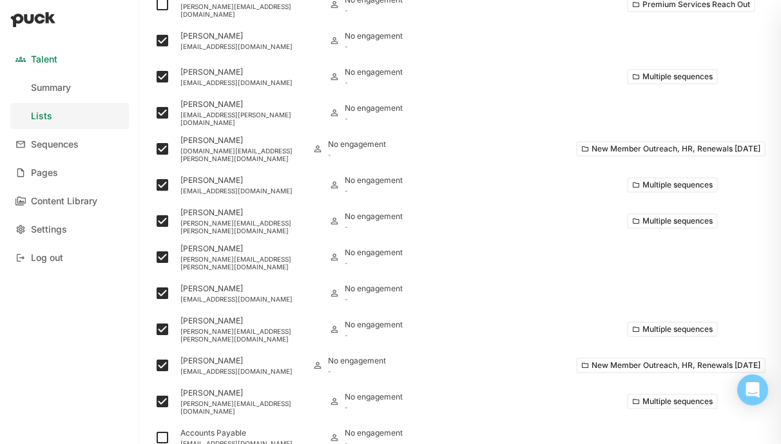
scroll to position [0, 0]
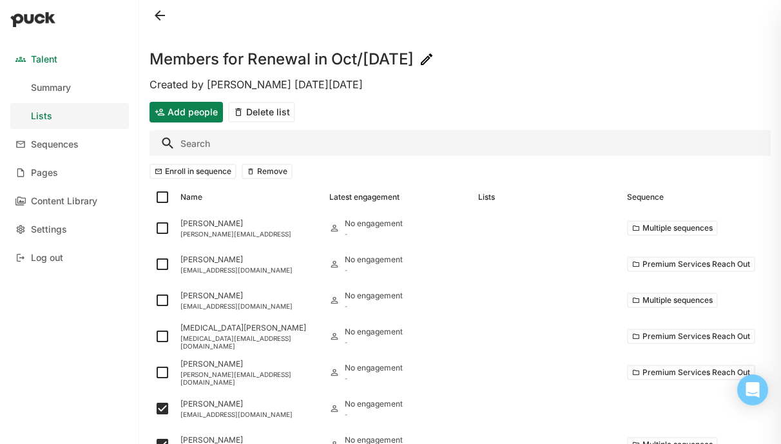
click at [191, 170] on button "Enroll in sequence" at bounding box center [193, 171] width 87 height 15
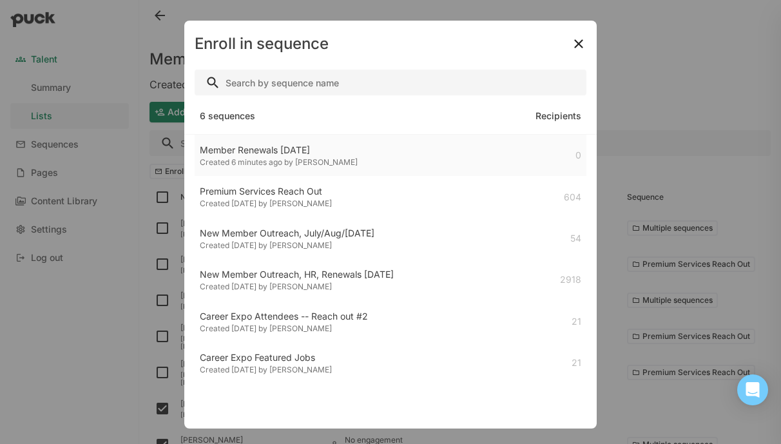
click at [412, 164] on div "Member Renewals [DATE] Created 6 minutes ago by [PERSON_NAME] 0" at bounding box center [391, 155] width 392 height 41
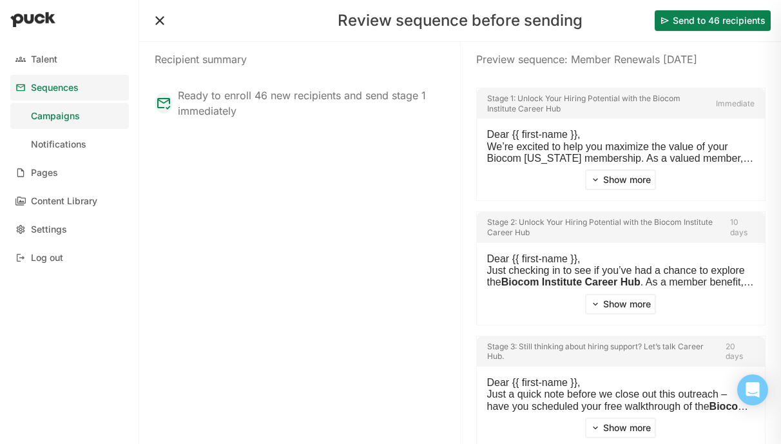
click at [761, 16] on button "Send to 46 recipients" at bounding box center [713, 20] width 116 height 21
